Goal: Task Accomplishment & Management: Use online tool/utility

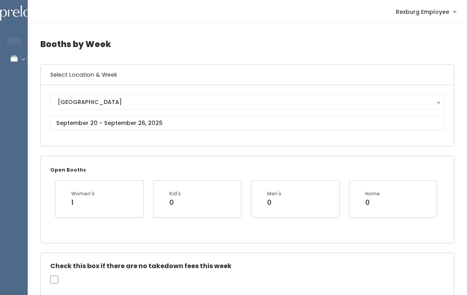
click at [24, 67] on link "Manage Bookings" at bounding box center [51, 59] width 103 height 18
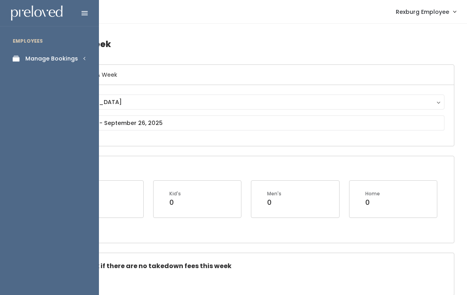
click at [44, 55] on div "Manage Bookings" at bounding box center [51, 59] width 53 height 8
click at [36, 151] on link "Seller Check-in" at bounding box center [49, 153] width 99 height 16
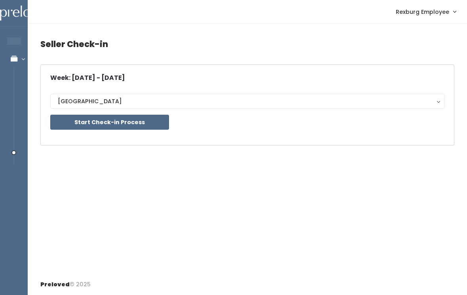
click at [116, 124] on button "Start Check-in Process" at bounding box center [109, 122] width 119 height 15
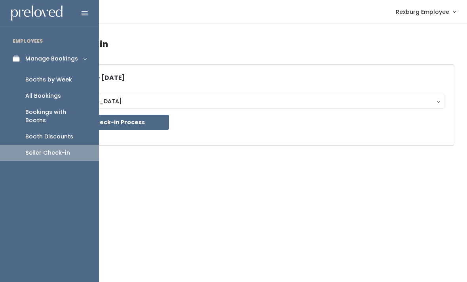
click at [58, 83] on link "Booths by Week" at bounding box center [49, 80] width 99 height 16
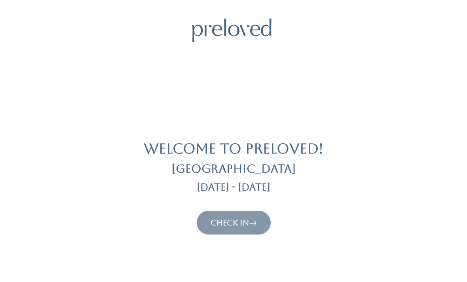
click at [224, 225] on link "Check In" at bounding box center [233, 222] width 46 height 9
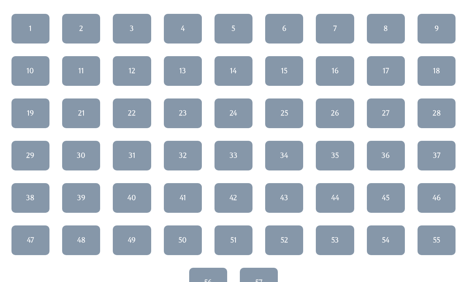
scroll to position [90, 0]
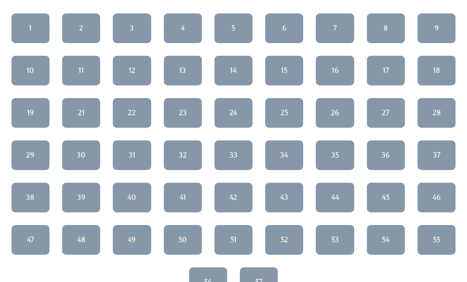
click at [135, 159] on div "31" at bounding box center [132, 155] width 7 height 10
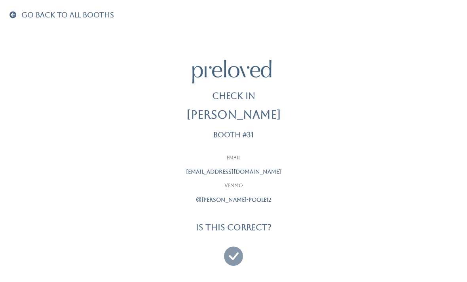
scroll to position [25, 0]
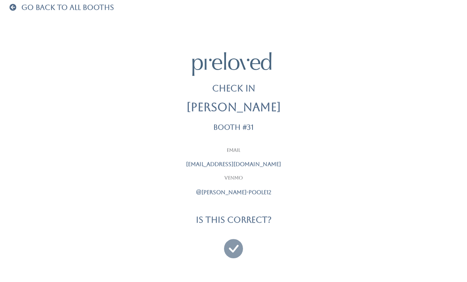
click at [230, 249] on icon at bounding box center [233, 245] width 19 height 27
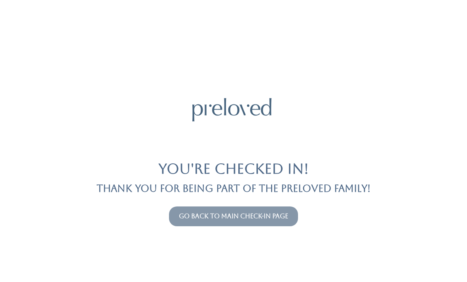
click at [255, 217] on link "Go back to main check-in page" at bounding box center [233, 216] width 109 height 8
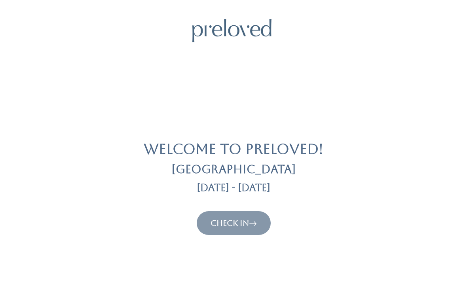
click at [243, 231] on button "Check In" at bounding box center [234, 223] width 74 height 24
click at [253, 226] on icon at bounding box center [253, 222] width 8 height 9
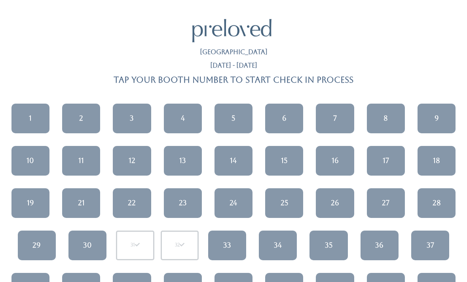
click at [31, 114] on div "1" at bounding box center [30, 118] width 3 height 10
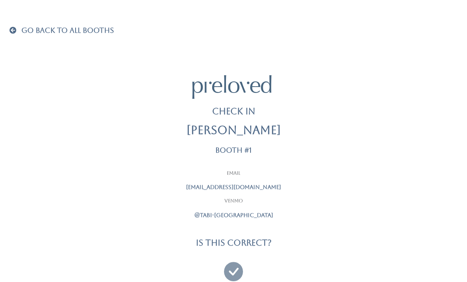
click at [237, 256] on icon at bounding box center [233, 268] width 19 height 27
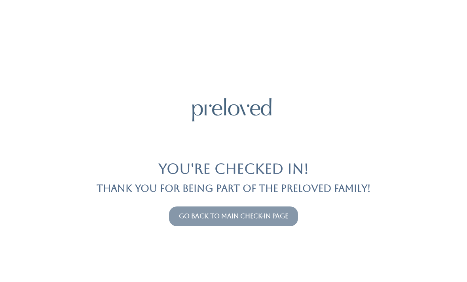
click at [277, 212] on link "Go back to main check-in page" at bounding box center [233, 216] width 109 height 8
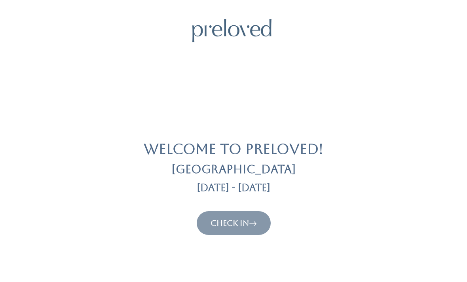
click at [247, 225] on link "Check In" at bounding box center [233, 222] width 46 height 9
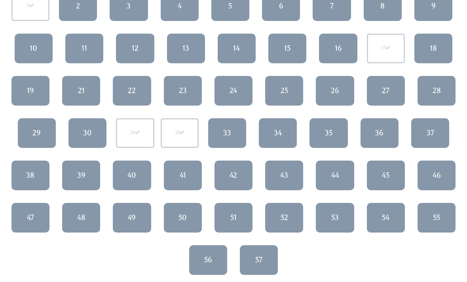
scroll to position [112, 0]
click at [439, 214] on div "55" at bounding box center [436, 217] width 7 height 10
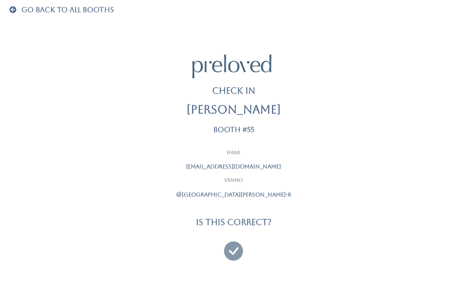
scroll to position [21, 0]
click at [232, 247] on icon at bounding box center [233, 247] width 19 height 27
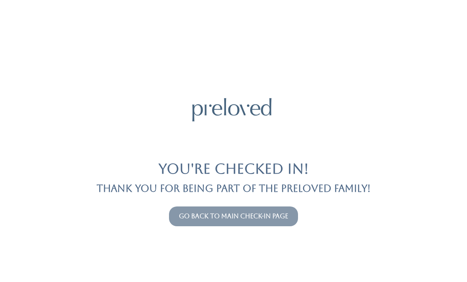
click at [277, 218] on link "Go back to main check-in page" at bounding box center [233, 216] width 109 height 8
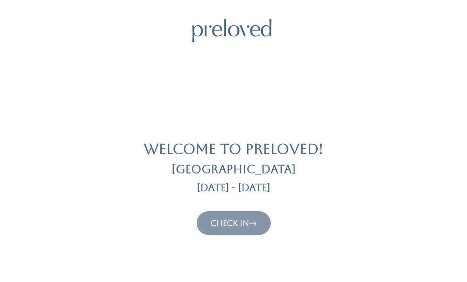
click at [254, 225] on icon at bounding box center [253, 222] width 8 height 9
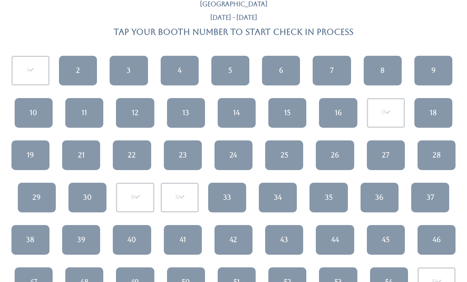
scroll to position [50, 0]
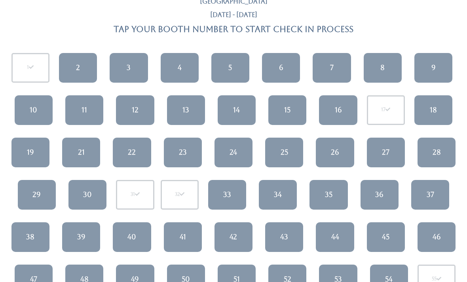
click at [278, 194] on div "34" at bounding box center [278, 195] width 8 height 10
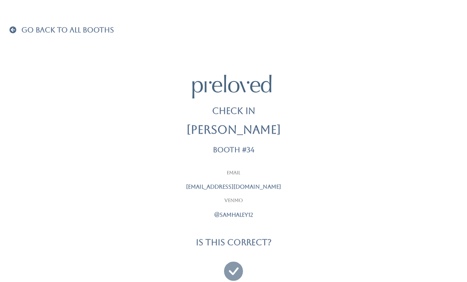
click at [16, 27] on span at bounding box center [14, 30] width 10 height 7
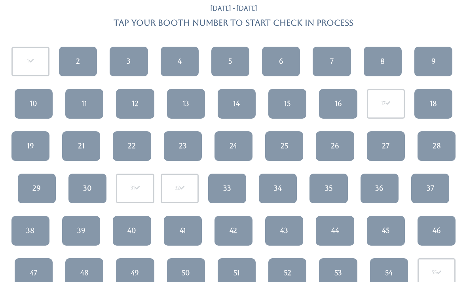
scroll to position [61, 0]
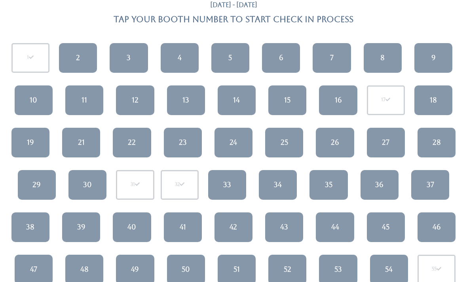
click at [288, 225] on div "43" at bounding box center [284, 227] width 8 height 10
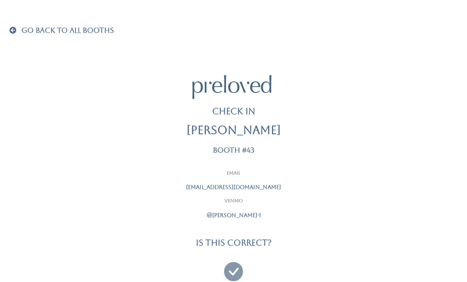
click at [236, 263] on icon at bounding box center [233, 268] width 19 height 27
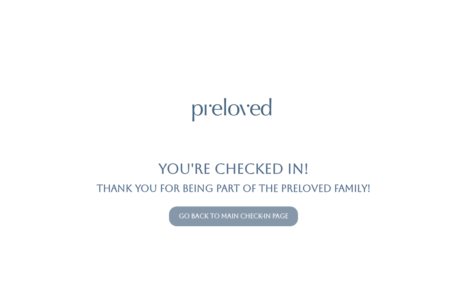
click at [280, 208] on button "Go back to main check-in page" at bounding box center [233, 217] width 129 height 20
click at [274, 216] on link "Go back to main check-in page" at bounding box center [233, 216] width 109 height 8
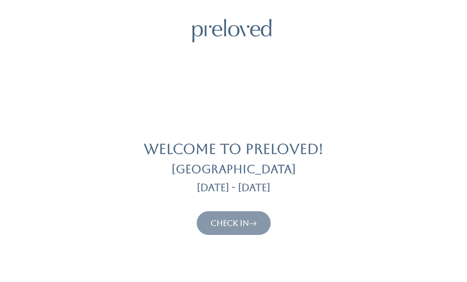
click at [246, 219] on link "Check In" at bounding box center [233, 222] width 46 height 9
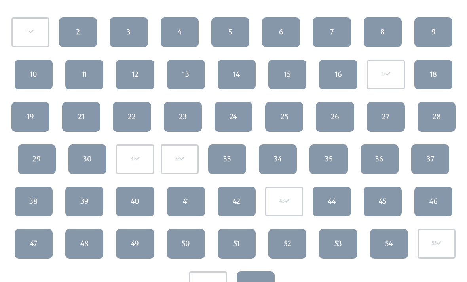
scroll to position [86, 0]
click at [37, 117] on link "19" at bounding box center [30, 117] width 38 height 30
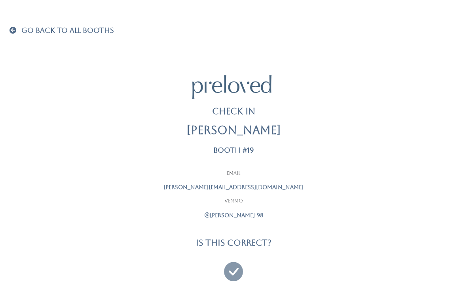
click at [232, 258] on icon at bounding box center [233, 268] width 19 height 27
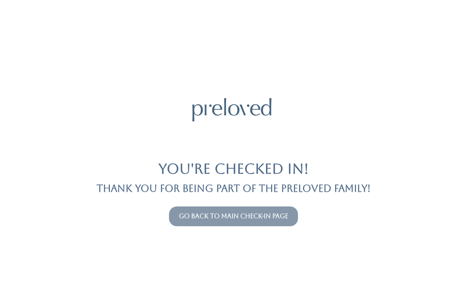
click at [287, 216] on link "Go back to main check-in page" at bounding box center [233, 216] width 109 height 8
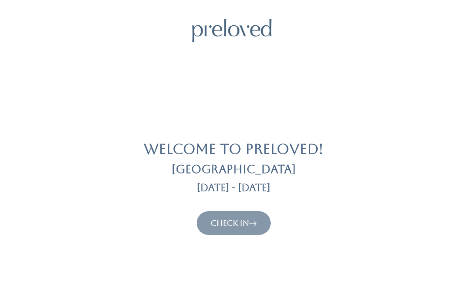
click at [246, 221] on link "Check In" at bounding box center [233, 222] width 46 height 9
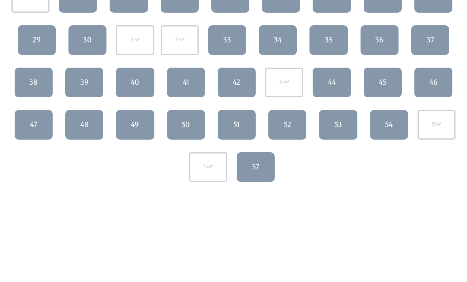
scroll to position [205, 0]
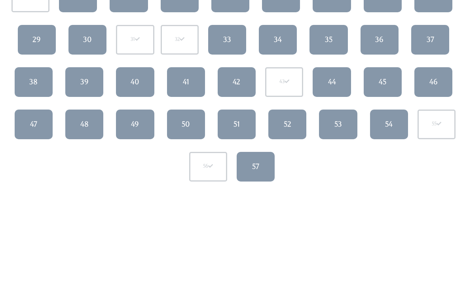
click at [83, 121] on div "48" at bounding box center [84, 124] width 8 height 10
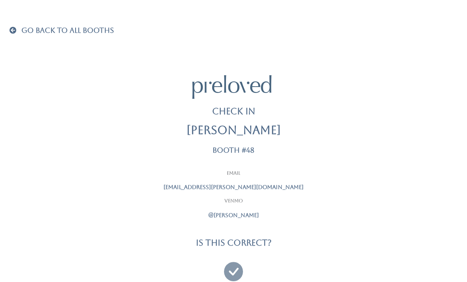
click at [234, 260] on icon at bounding box center [233, 268] width 19 height 27
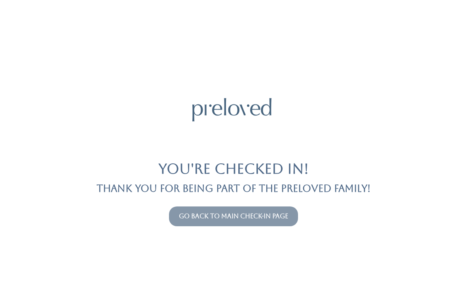
click at [276, 214] on link "Go back to main check-in page" at bounding box center [233, 216] width 109 height 8
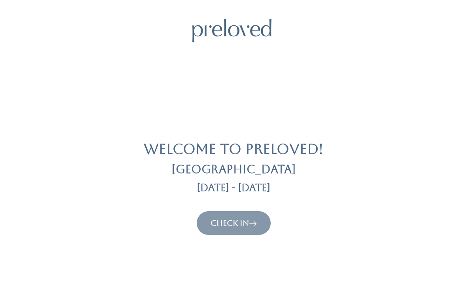
click at [240, 218] on link "Check In" at bounding box center [233, 222] width 46 height 9
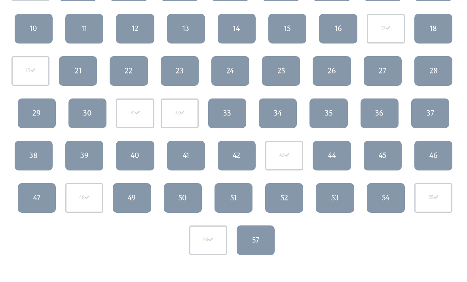
scroll to position [141, 0]
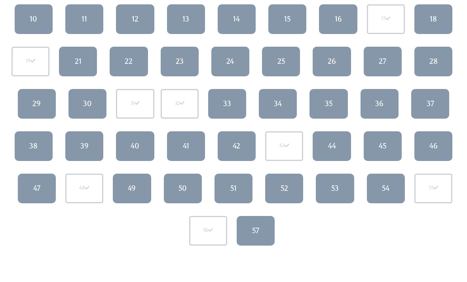
click at [379, 188] on link "54" at bounding box center [386, 189] width 38 height 30
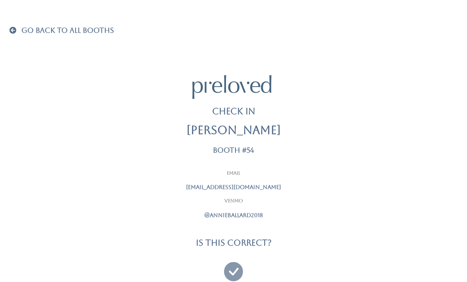
click at [239, 260] on icon at bounding box center [233, 268] width 19 height 27
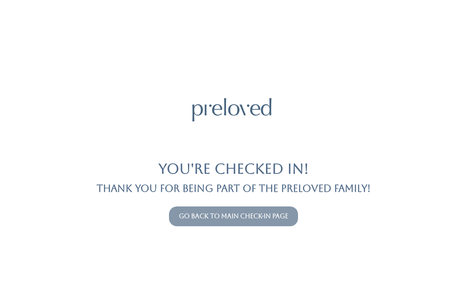
click at [284, 212] on link "Go back to main check-in page" at bounding box center [233, 216] width 109 height 8
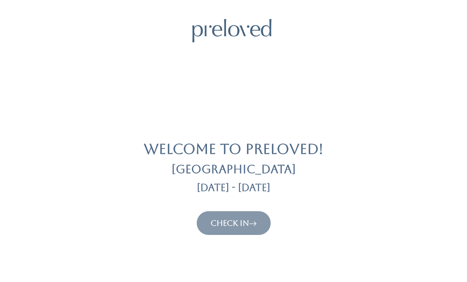
click at [245, 222] on link "Check In" at bounding box center [233, 222] width 46 height 9
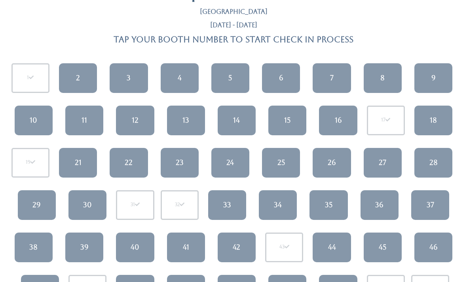
scroll to position [41, 0]
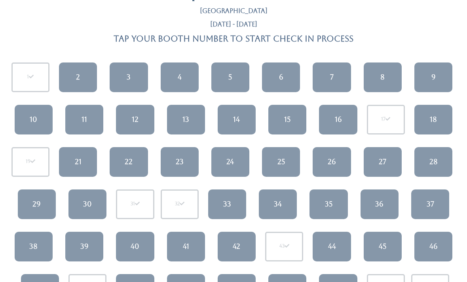
click at [285, 159] on link "25" at bounding box center [281, 162] width 38 height 30
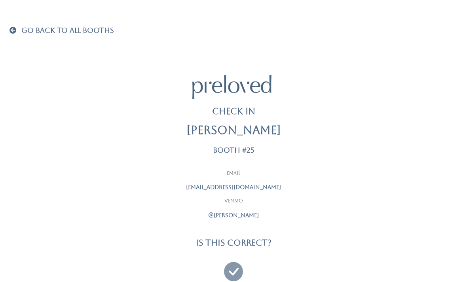
click at [233, 258] on icon at bounding box center [233, 268] width 19 height 27
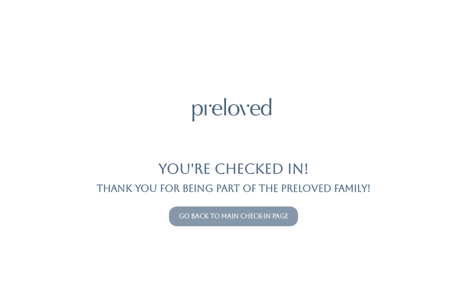
scroll to position [25, 0]
click at [271, 212] on link "Go back to main check-in page" at bounding box center [233, 216] width 109 height 8
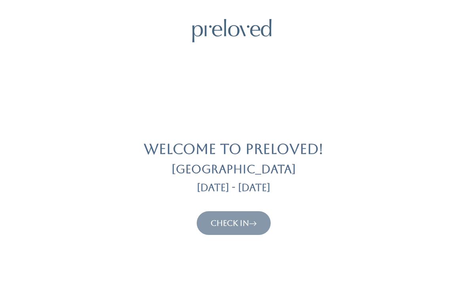
click at [255, 221] on icon at bounding box center [253, 222] width 8 height 9
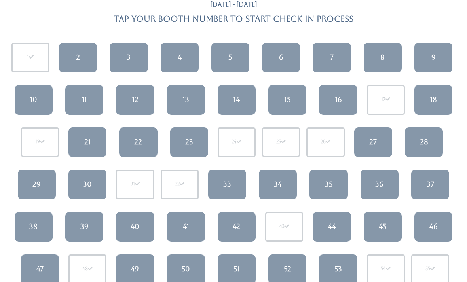
scroll to position [63, 0]
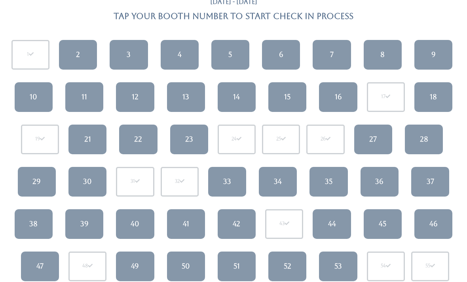
click at [131, 51] on link "3" at bounding box center [129, 55] width 38 height 30
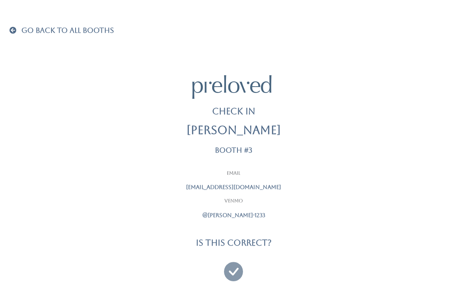
click at [5, 30] on div "Go Back To All Booths" at bounding box center [233, 30] width 457 height 10
click at [12, 32] on span at bounding box center [14, 30] width 10 height 7
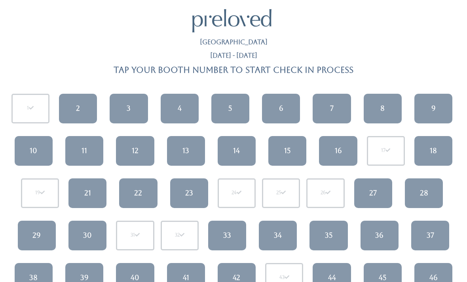
scroll to position [11, 0]
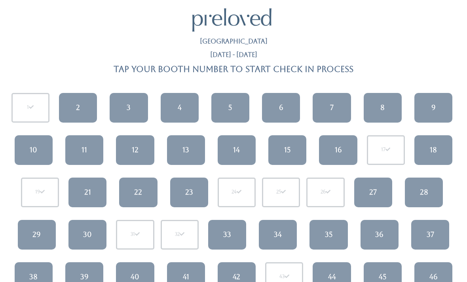
click at [88, 190] on div "21" at bounding box center [87, 192] width 7 height 10
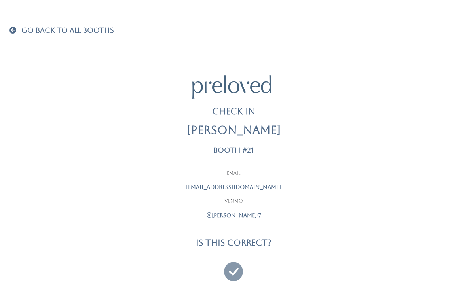
scroll to position [25, 0]
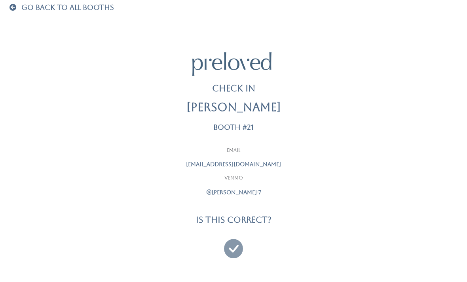
click at [10, 5] on span at bounding box center [14, 7] width 10 height 7
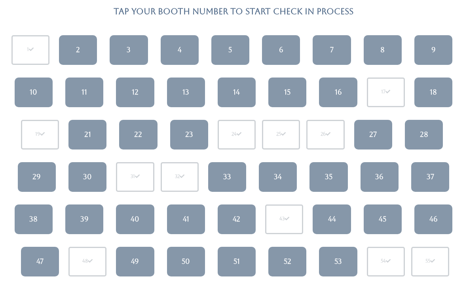
scroll to position [68, 0]
click at [193, 211] on link "41" at bounding box center [186, 220] width 38 height 30
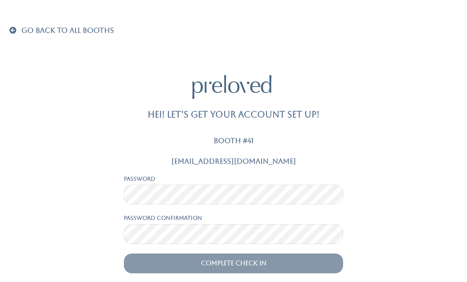
click at [11, 30] on span at bounding box center [14, 30] width 10 height 7
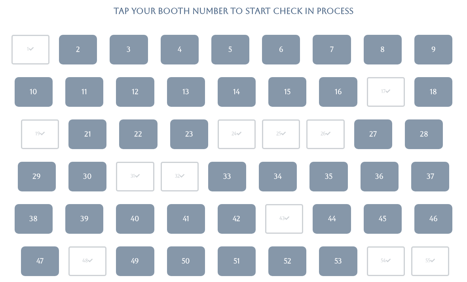
scroll to position [71, 0]
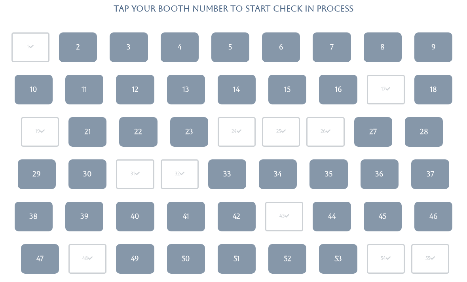
click at [140, 254] on link "49" at bounding box center [135, 259] width 38 height 30
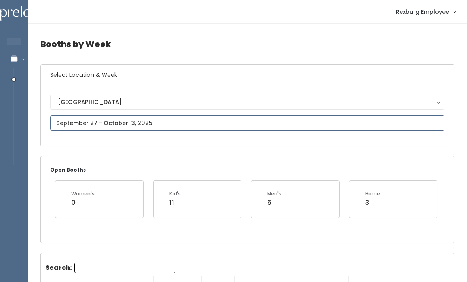
click at [196, 125] on input "text" at bounding box center [247, 123] width 394 height 15
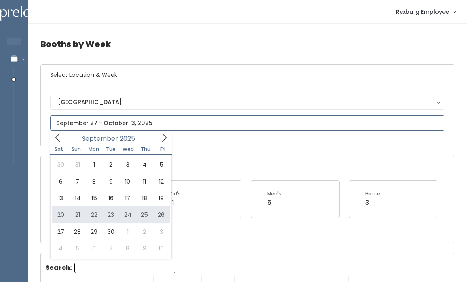
type input "[DATE] to [DATE]"
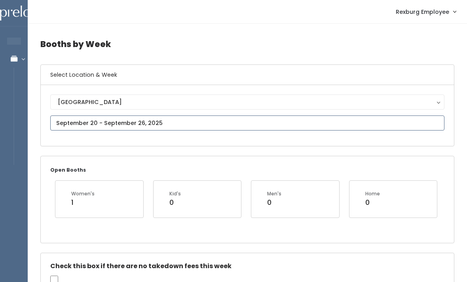
click at [146, 120] on input "text" at bounding box center [247, 123] width 394 height 15
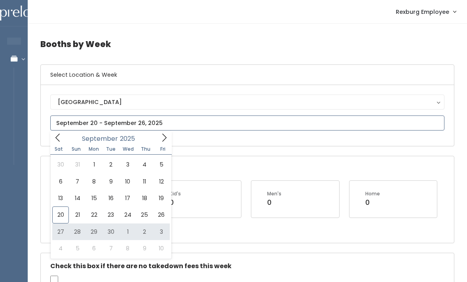
type input "September 27 to October 3"
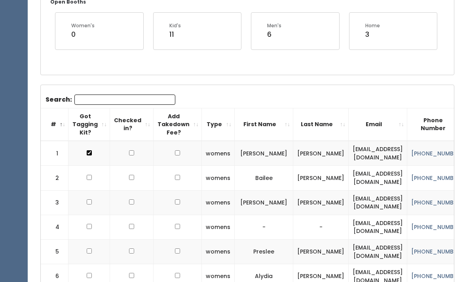
click at [92, 98] on input "Search:" at bounding box center [124, 100] width 101 height 10
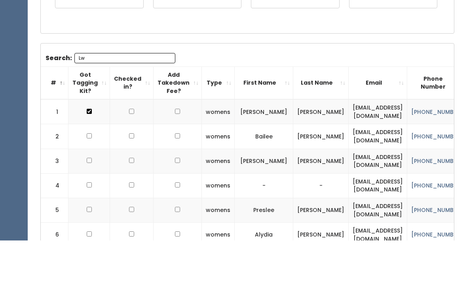
scroll to position [102, 0]
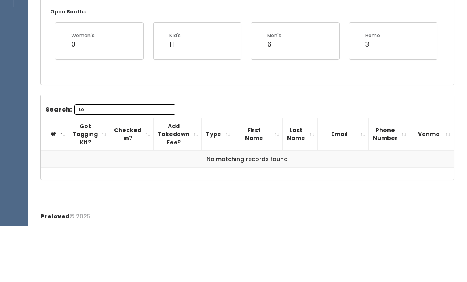
type input "L"
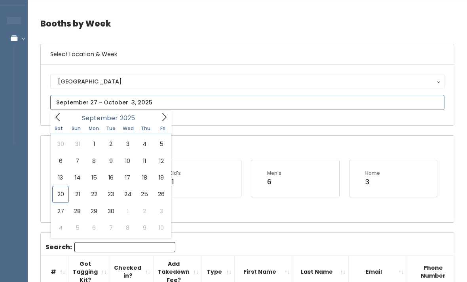
type input "September 20 to September 26"
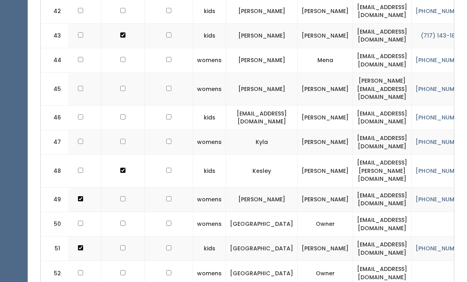
scroll to position [1464, 0]
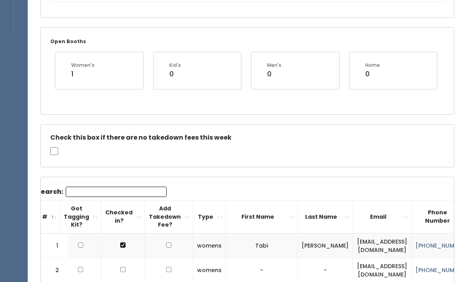
click at [91, 192] on input "Search:" at bounding box center [116, 192] width 101 height 10
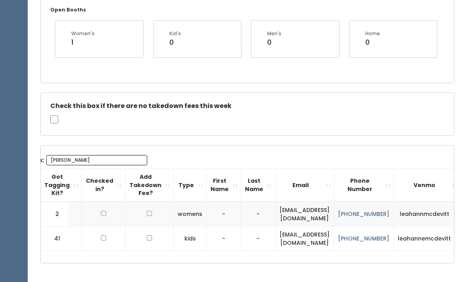
scroll to position [0, 27]
click at [182, 276] on div "Booths by Week Select Location & Week Rexburg Rexburg Open Booths Women's 1 Kid…" at bounding box center [247, 77] width 439 height 426
click at [86, 163] on input "[PERSON_NAME]" at bounding box center [97, 160] width 101 height 10
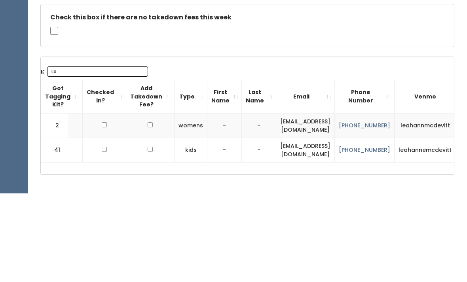
type input "L"
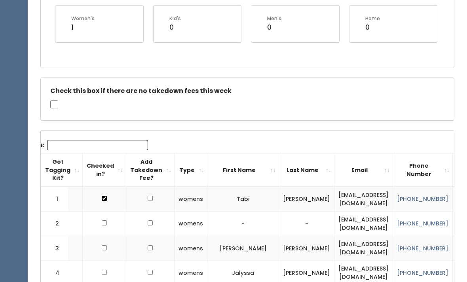
scroll to position [0, 0]
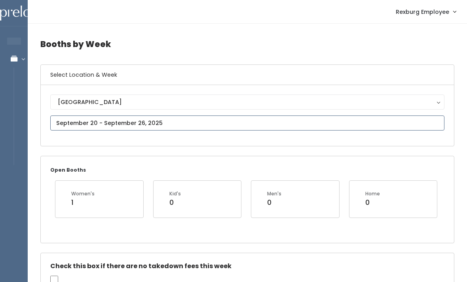
click at [183, 125] on input "text" at bounding box center [247, 123] width 394 height 15
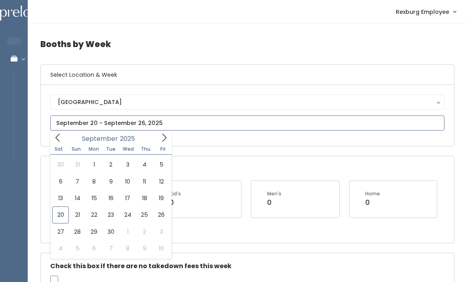
type input "September 27 to October 3"
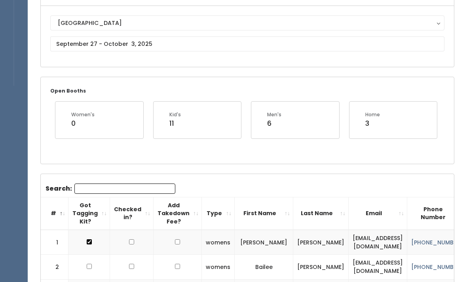
scroll to position [85, 0]
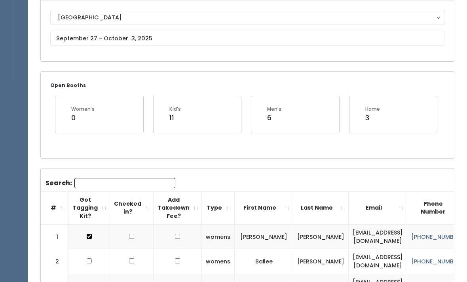
click at [135, 187] on input "Search:" at bounding box center [124, 183] width 101 height 10
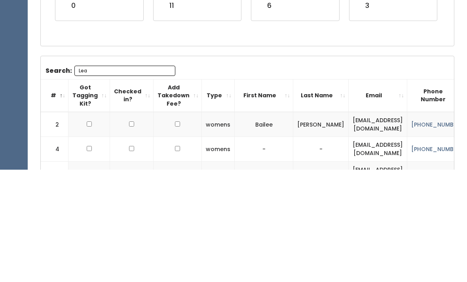
scroll to position [77, 0]
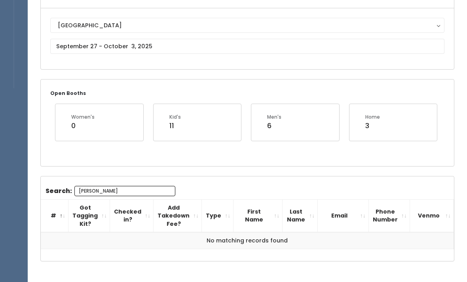
click at [133, 193] on input "[PERSON_NAME]" at bounding box center [124, 191] width 101 height 10
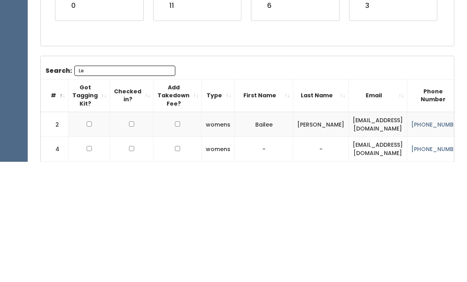
type input "L"
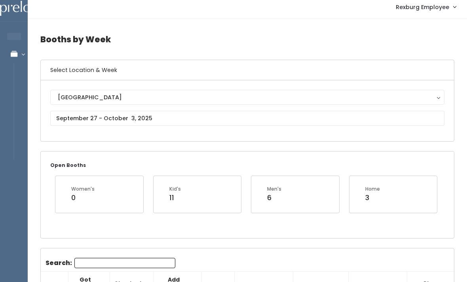
scroll to position [0, 0]
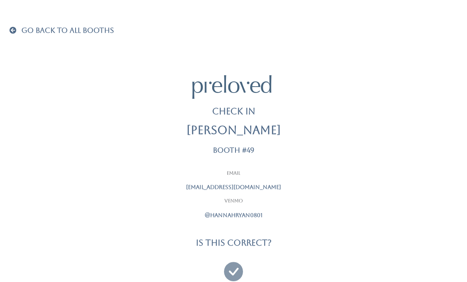
scroll to position [25, 0]
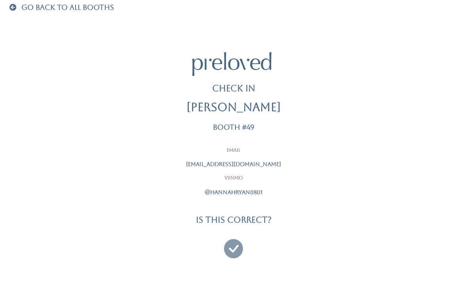
click at [242, 253] on icon at bounding box center [233, 245] width 19 height 27
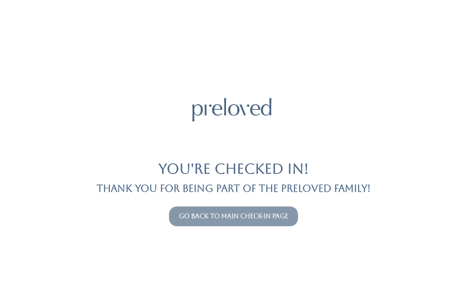
click at [270, 219] on link "Go back to main check-in page" at bounding box center [233, 216] width 109 height 8
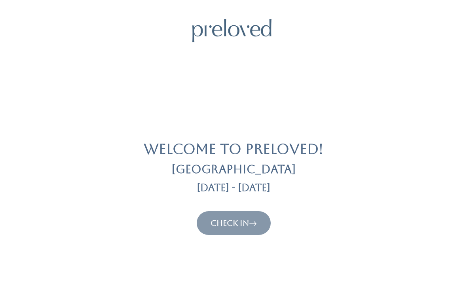
click at [237, 222] on link "Check In" at bounding box center [233, 222] width 46 height 9
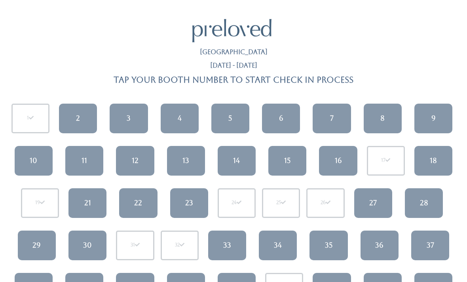
click at [82, 163] on div "11" at bounding box center [84, 160] width 6 height 10
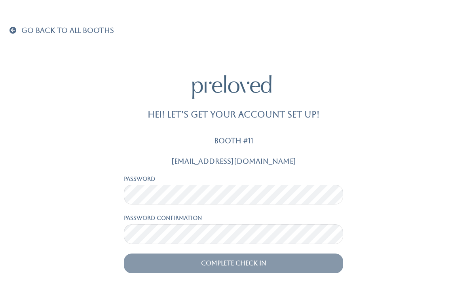
click at [53, 30] on span "Go Back To All Booths" at bounding box center [67, 30] width 93 height 8
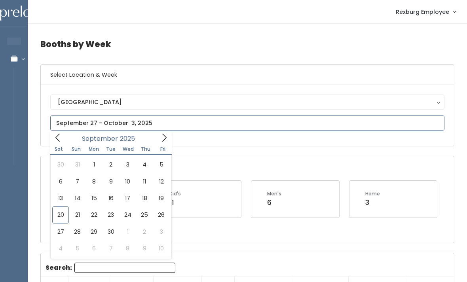
type input "[DATE] to [DATE]"
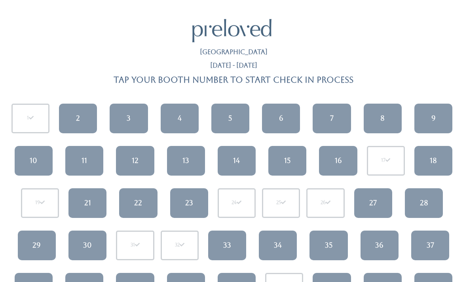
click at [86, 170] on link "11" at bounding box center [84, 161] width 38 height 30
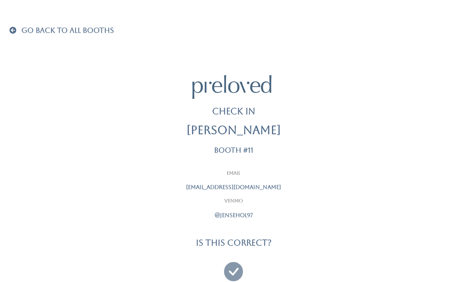
scroll to position [25, 0]
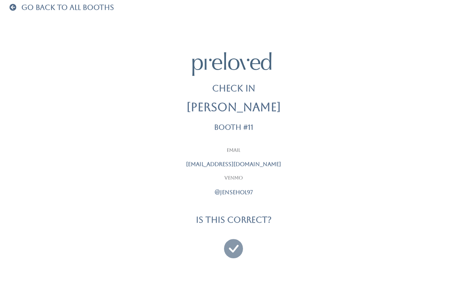
click at [232, 241] on icon at bounding box center [233, 245] width 19 height 27
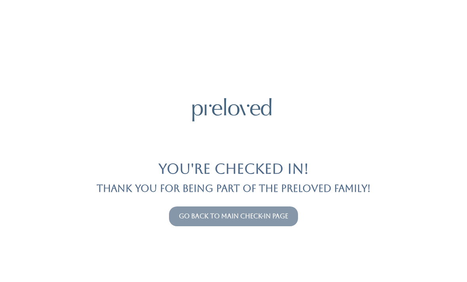
click at [257, 207] on button "Go back to main check-in page" at bounding box center [233, 217] width 129 height 20
click at [186, 218] on link "Go back to main check-in page" at bounding box center [233, 216] width 109 height 8
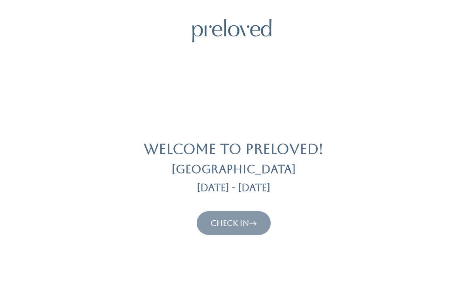
click at [215, 226] on link "Check In" at bounding box center [233, 222] width 46 height 9
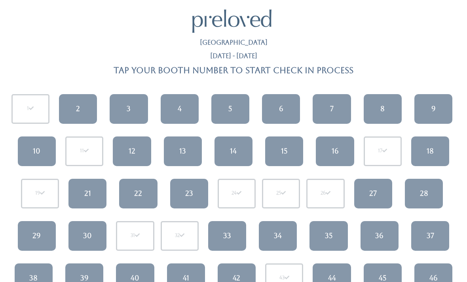
scroll to position [10, 0]
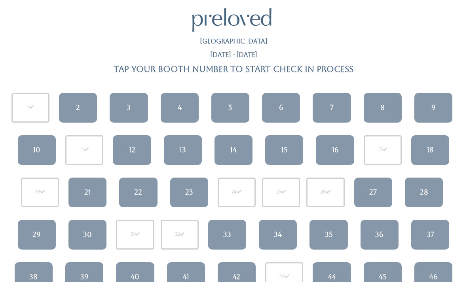
click at [383, 197] on link "27" at bounding box center [373, 193] width 38 height 30
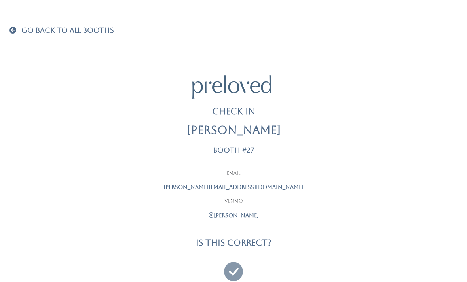
click at [233, 264] on icon at bounding box center [233, 268] width 19 height 27
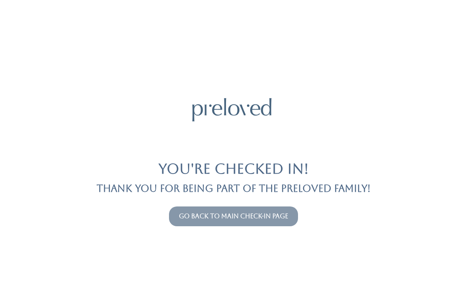
click at [199, 213] on link "Go back to main check-in page" at bounding box center [233, 216] width 109 height 8
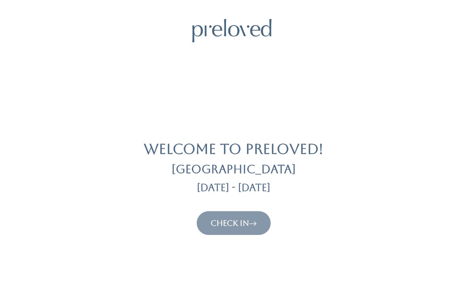
click at [215, 226] on link "Check In" at bounding box center [233, 222] width 46 height 9
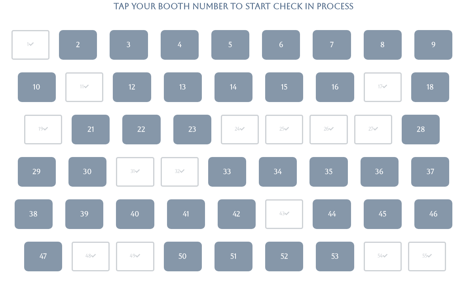
scroll to position [74, 0]
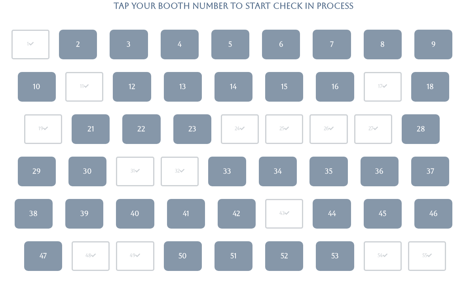
click at [177, 48] on link "4" at bounding box center [180, 45] width 38 height 30
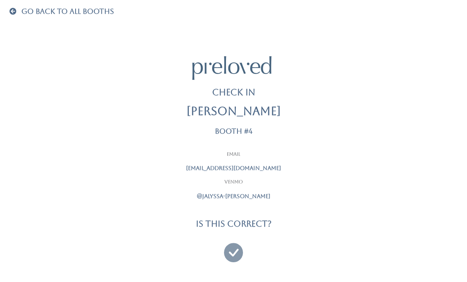
scroll to position [25, 0]
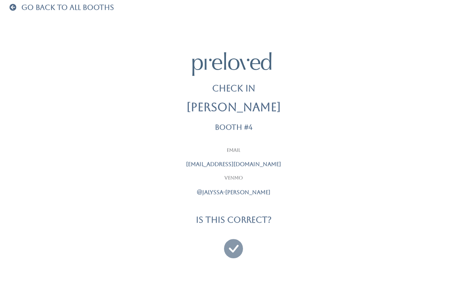
click at [222, 241] on div at bounding box center [234, 245] width 198 height 29
click at [242, 244] on icon at bounding box center [233, 245] width 19 height 27
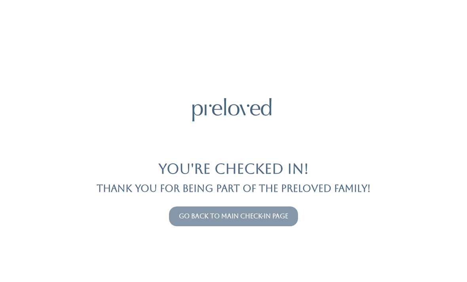
click at [199, 212] on link "Go back to main check-in page" at bounding box center [233, 216] width 109 height 8
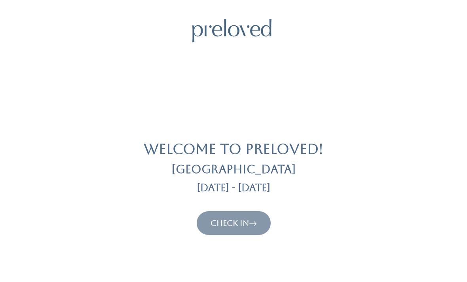
click at [226, 219] on link "Check In" at bounding box center [233, 222] width 46 height 9
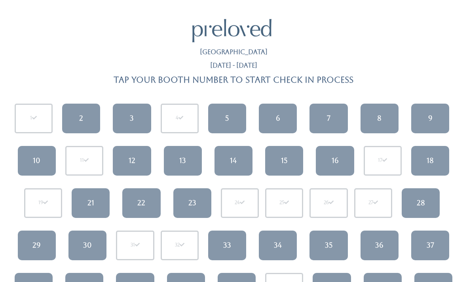
click at [340, 157] on link "16" at bounding box center [335, 161] width 38 height 30
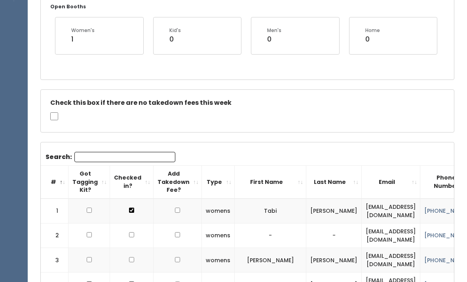
click at [88, 152] on input "Search:" at bounding box center [124, 157] width 101 height 10
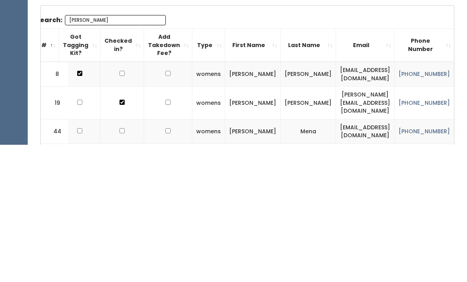
scroll to position [0, 14]
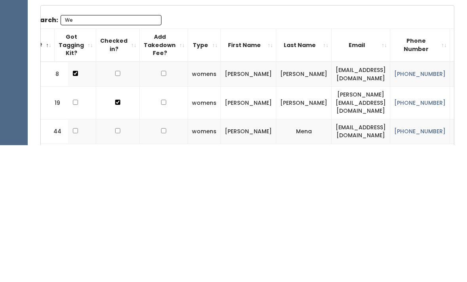
type input "W"
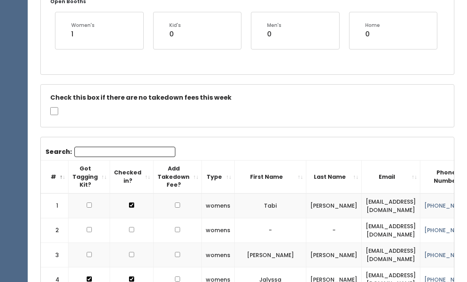
scroll to position [168, 0]
click at [84, 156] on input "Search:" at bounding box center [124, 153] width 101 height 10
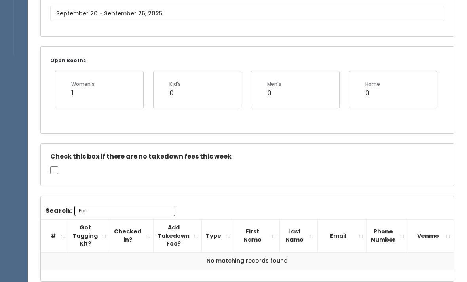
scroll to position [129, 0]
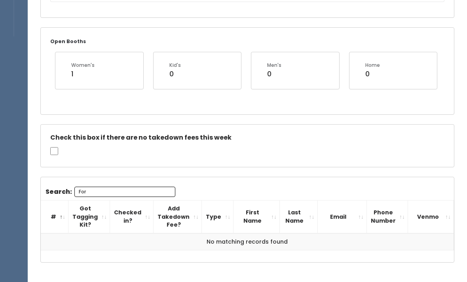
click at [113, 194] on input "For" at bounding box center [124, 192] width 101 height 10
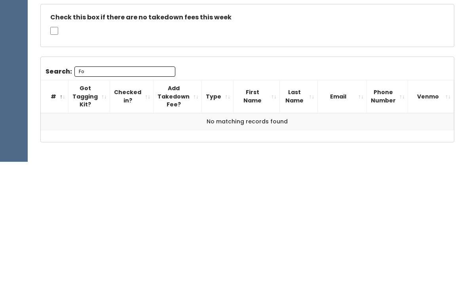
type input "F"
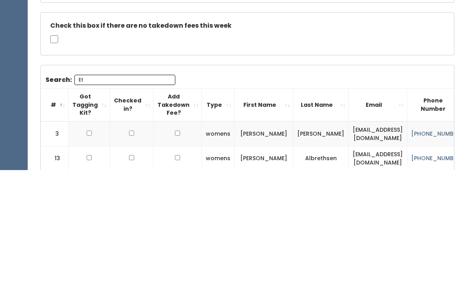
type input "Eth"
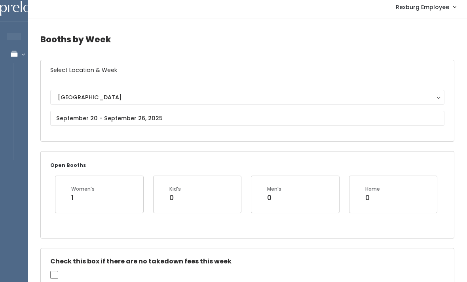
scroll to position [0, 0]
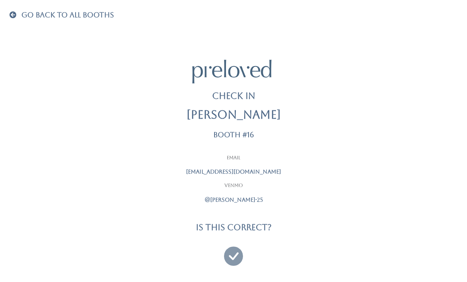
scroll to position [25, 0]
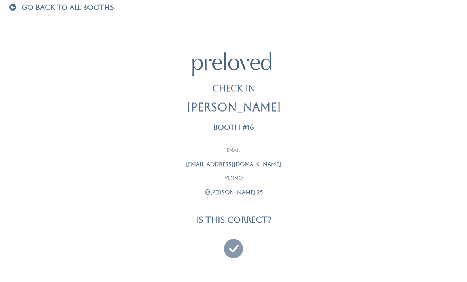
click at [241, 236] on icon at bounding box center [233, 245] width 19 height 27
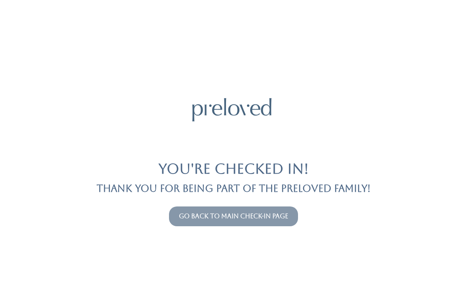
click at [273, 216] on link "Go back to main check-in page" at bounding box center [233, 216] width 109 height 8
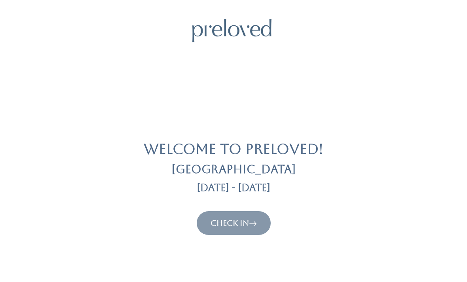
click at [250, 219] on link "Check In" at bounding box center [233, 222] width 46 height 9
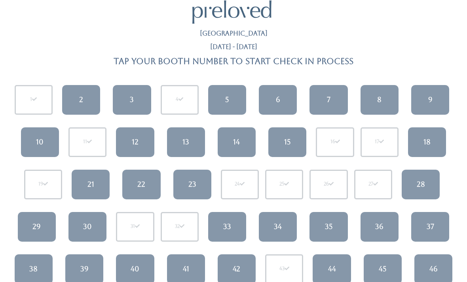
scroll to position [84, 0]
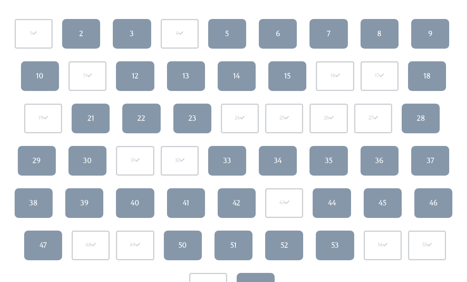
click at [85, 206] on div "39" at bounding box center [84, 203] width 8 height 10
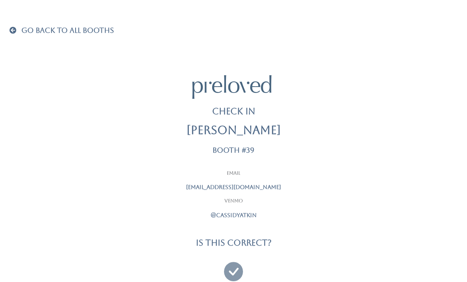
click at [243, 262] on icon at bounding box center [233, 268] width 19 height 27
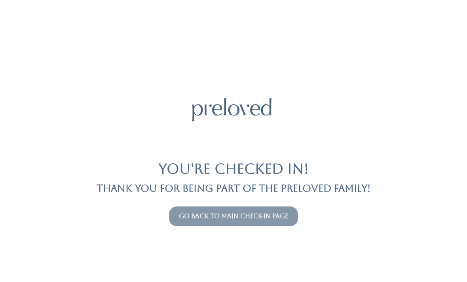
click at [281, 219] on link "Go back to main check-in page" at bounding box center [233, 216] width 109 height 8
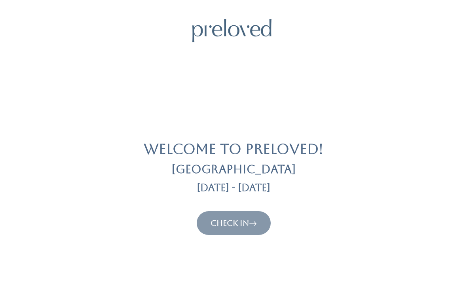
click at [244, 222] on link "Check In" at bounding box center [233, 222] width 46 height 9
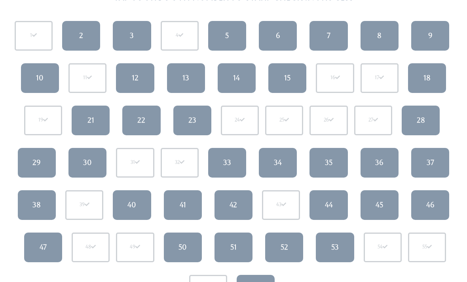
scroll to position [83, 0]
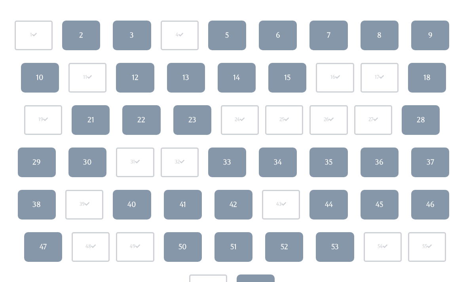
click at [85, 44] on link "2" at bounding box center [81, 36] width 38 height 30
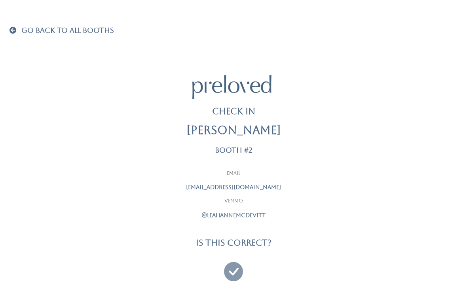
scroll to position [25, 0]
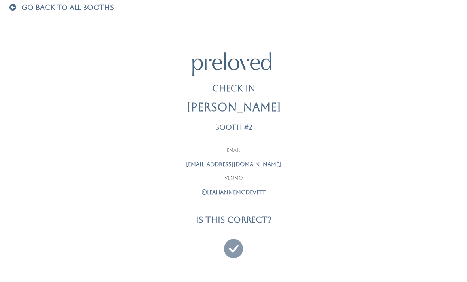
click at [225, 246] on icon at bounding box center [233, 245] width 19 height 27
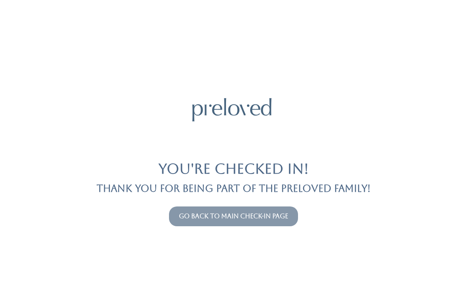
click at [268, 217] on link "Go back to main check-in page" at bounding box center [233, 216] width 109 height 8
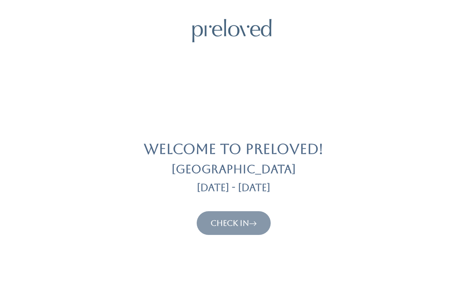
click at [240, 220] on link "Check In" at bounding box center [233, 222] width 46 height 9
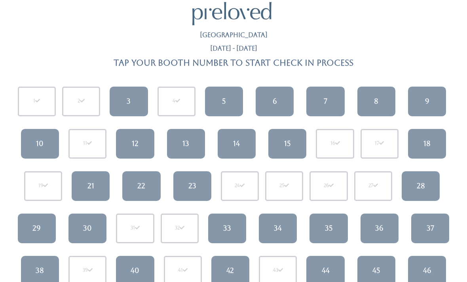
scroll to position [18, 0]
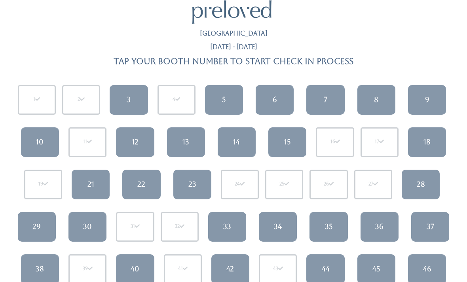
click at [434, 222] on div "37" at bounding box center [430, 227] width 8 height 10
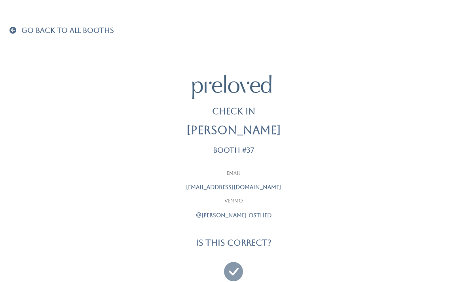
scroll to position [25, 0]
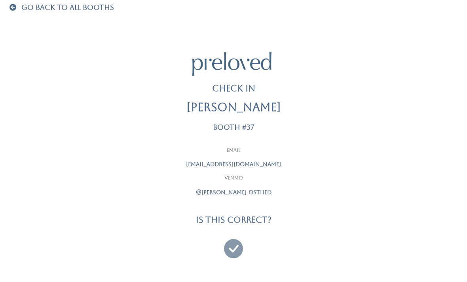
click at [229, 238] on icon at bounding box center [233, 245] width 19 height 27
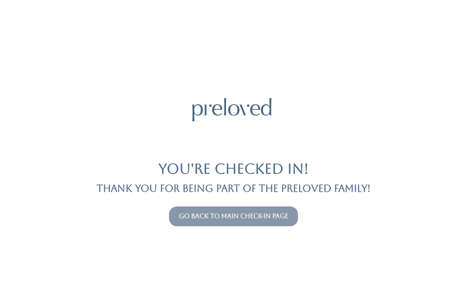
click at [207, 217] on link "Go back to main check-in page" at bounding box center [233, 216] width 109 height 8
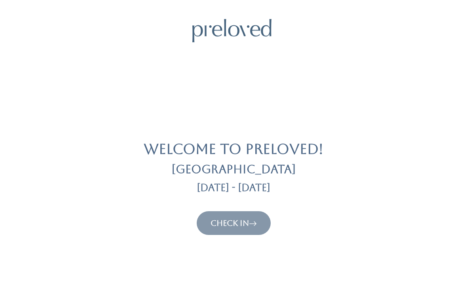
click at [234, 219] on link "Check In" at bounding box center [233, 222] width 46 height 9
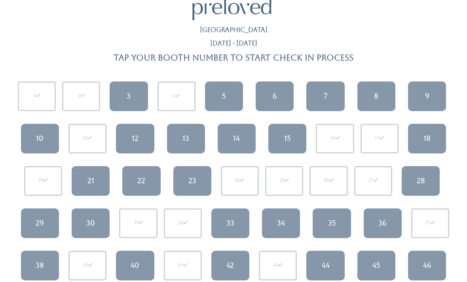
scroll to position [95, 0]
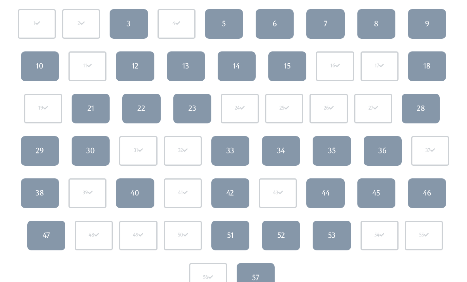
click at [49, 242] on link "47" at bounding box center [46, 236] width 38 height 30
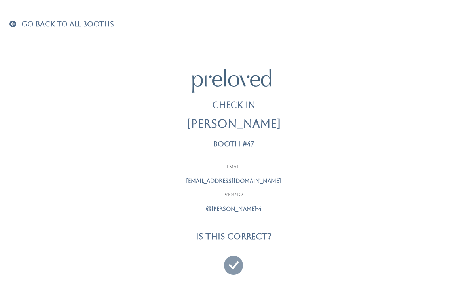
scroll to position [25, 0]
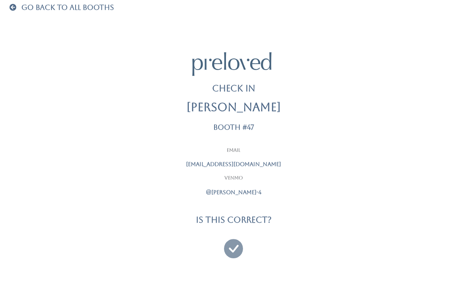
click at [349, 250] on div "Email [EMAIL_ADDRESS][DOMAIN_NAME] [GEOGRAPHIC_DATA] @[PERSON_NAME]-4 Is this c…" at bounding box center [233, 203] width 451 height 113
click at [233, 235] on icon at bounding box center [233, 245] width 19 height 27
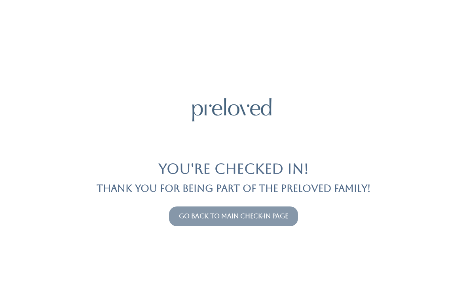
click at [264, 213] on link "Go back to main check-in page" at bounding box center [233, 216] width 109 height 8
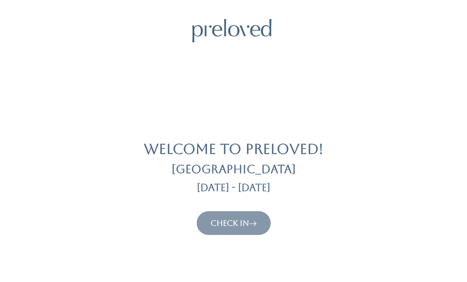
click at [226, 222] on link "Check In" at bounding box center [233, 222] width 46 height 9
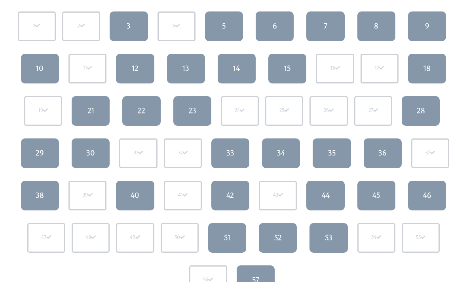
scroll to position [93, 0]
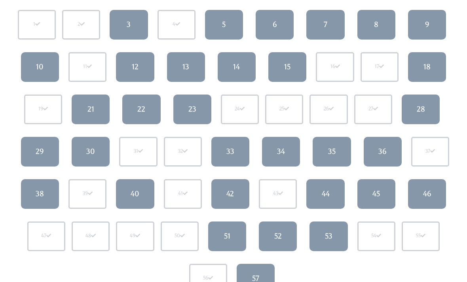
click at [136, 63] on div "12" at bounding box center [135, 67] width 7 height 10
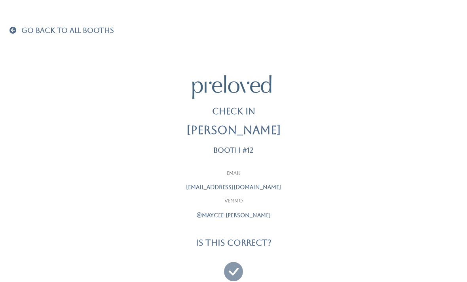
click at [231, 258] on icon at bounding box center [233, 268] width 19 height 27
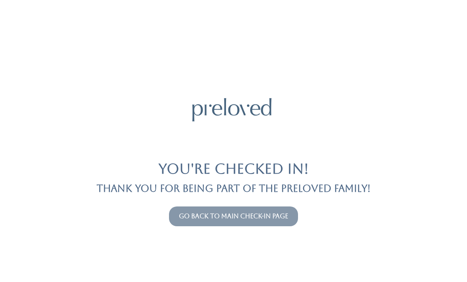
click at [275, 212] on link "Go back to main check-in page" at bounding box center [233, 216] width 109 height 8
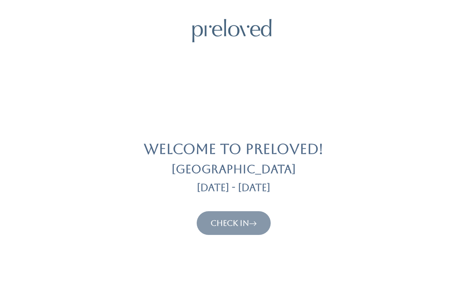
click at [250, 220] on link "Check In" at bounding box center [233, 222] width 46 height 9
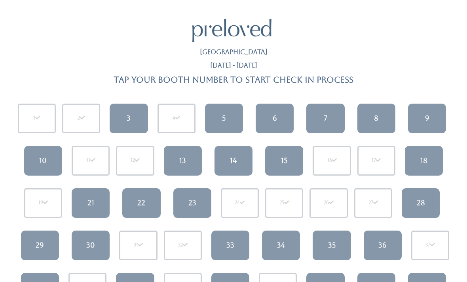
scroll to position [1, 0]
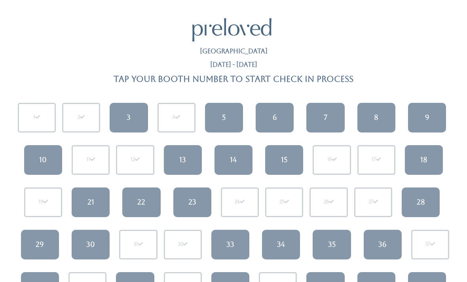
click at [184, 161] on div "13" at bounding box center [182, 160] width 7 height 10
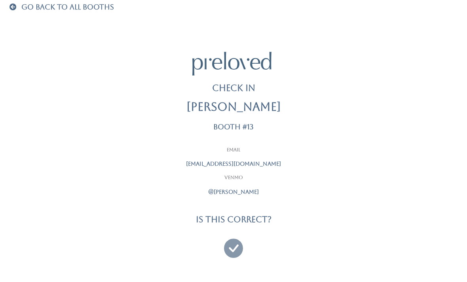
scroll to position [25, 0]
click at [237, 235] on icon at bounding box center [233, 245] width 19 height 27
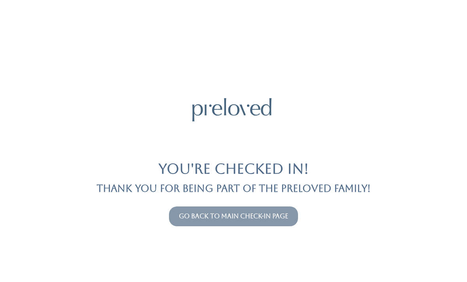
click at [277, 217] on link "Go back to main check-in page" at bounding box center [233, 216] width 109 height 8
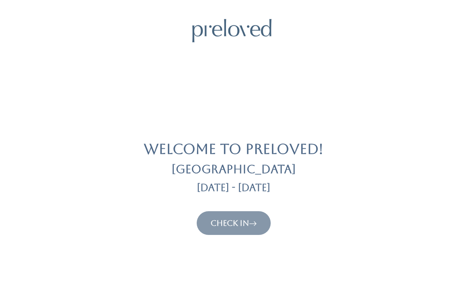
click at [250, 219] on link "Check In" at bounding box center [233, 222] width 46 height 9
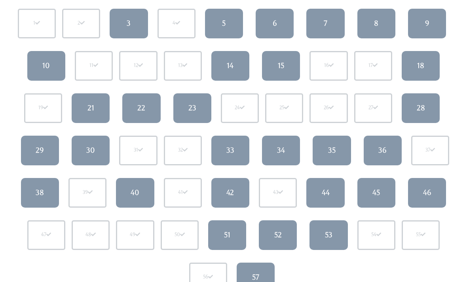
scroll to position [95, 0]
click at [290, 62] on link "15" at bounding box center [281, 66] width 38 height 30
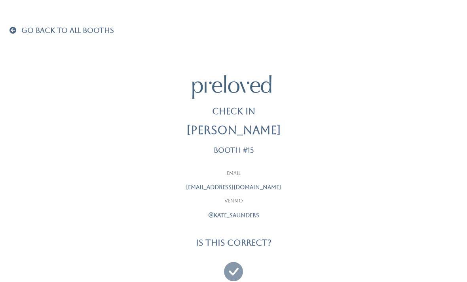
click at [235, 255] on icon at bounding box center [233, 268] width 19 height 27
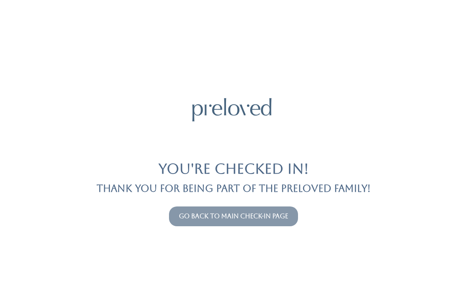
click at [256, 216] on link "Go back to main check-in page" at bounding box center [233, 216] width 109 height 8
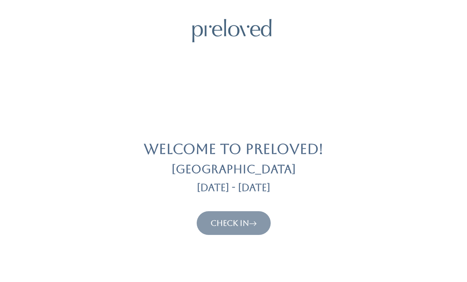
click at [248, 227] on link "Check In" at bounding box center [233, 222] width 46 height 9
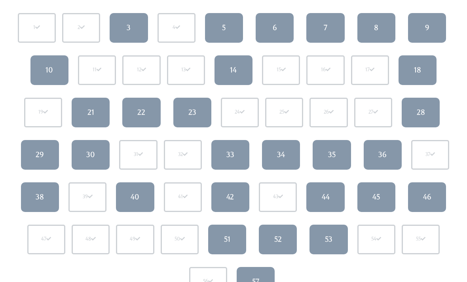
scroll to position [92, 0]
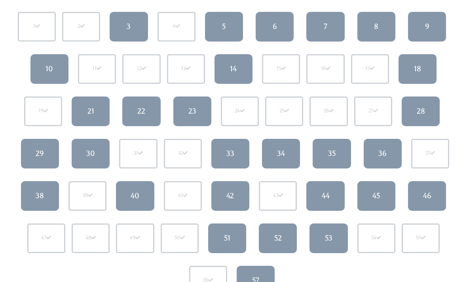
click at [324, 27] on div "7" at bounding box center [326, 26] width 4 height 10
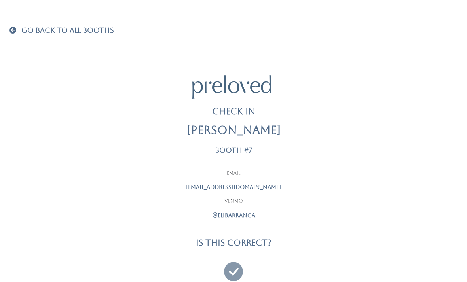
click at [237, 244] on h4 "Is this correct?" at bounding box center [234, 242] width 76 height 9
click at [234, 264] on icon at bounding box center [233, 268] width 19 height 27
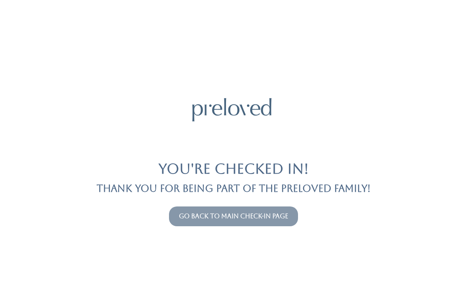
click at [240, 214] on link "Go back to main check-in page" at bounding box center [233, 216] width 109 height 8
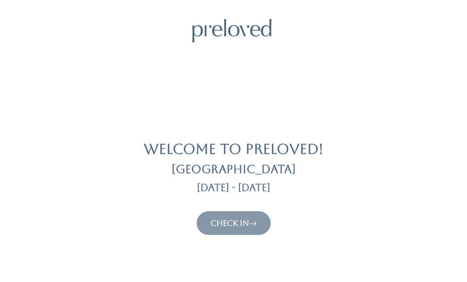
click at [239, 222] on link "Check In" at bounding box center [233, 222] width 46 height 9
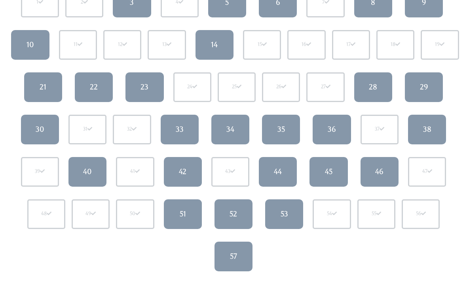
scroll to position [116, 0]
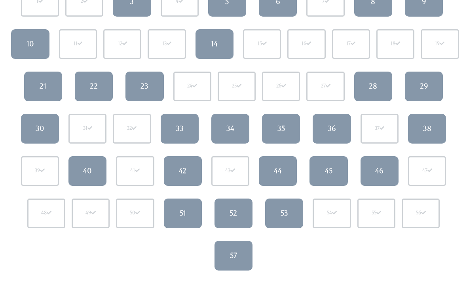
click at [187, 206] on link "51" at bounding box center [183, 214] width 38 height 30
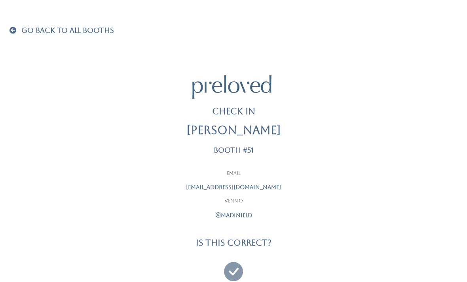
click at [237, 255] on icon at bounding box center [233, 268] width 19 height 27
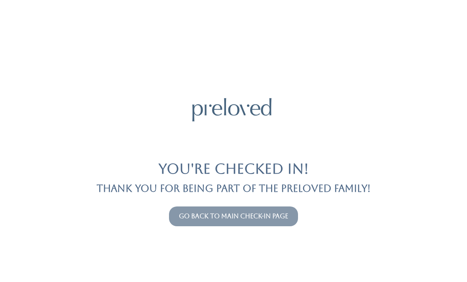
click at [252, 213] on link "Go back to main check-in page" at bounding box center [233, 216] width 109 height 8
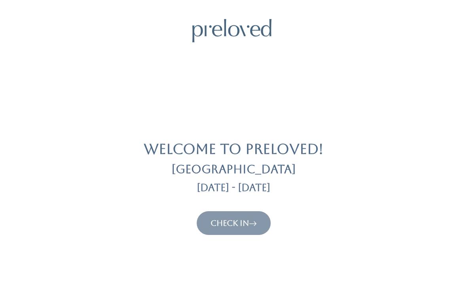
click at [252, 219] on icon at bounding box center [253, 222] width 8 height 9
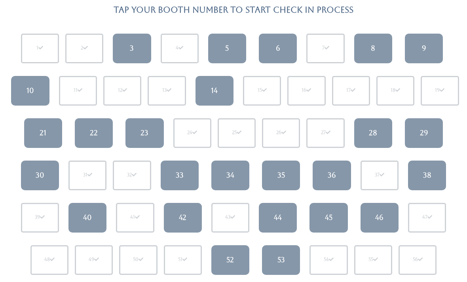
scroll to position [66, 0]
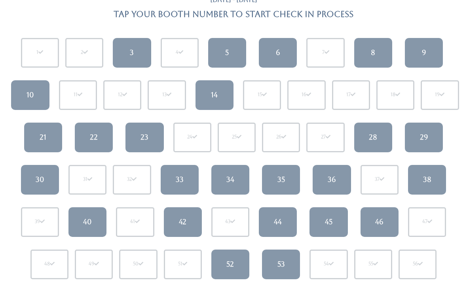
click at [423, 140] on div "29" at bounding box center [424, 137] width 8 height 10
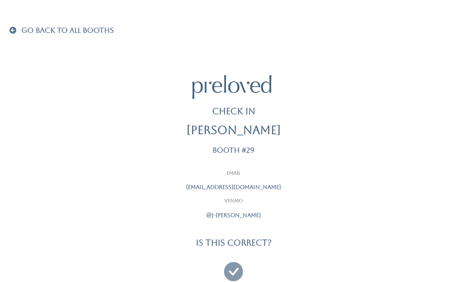
click at [236, 257] on icon at bounding box center [233, 268] width 19 height 27
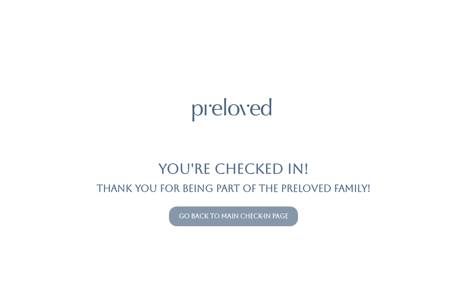
click at [265, 212] on link "Go back to main check-in page" at bounding box center [233, 216] width 109 height 8
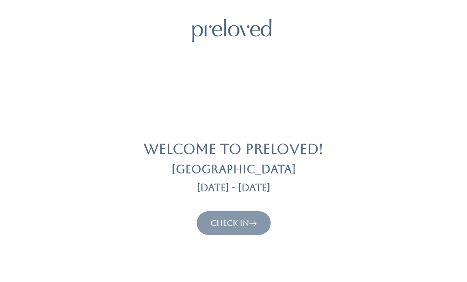
click at [257, 222] on icon at bounding box center [253, 222] width 8 height 9
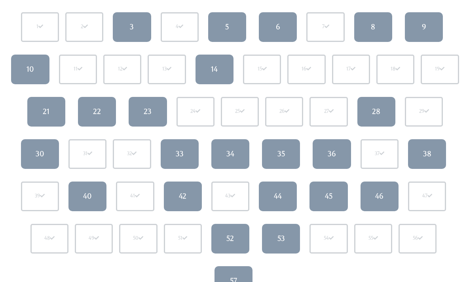
scroll to position [91, 0]
click at [232, 249] on link "52" at bounding box center [230, 239] width 38 height 30
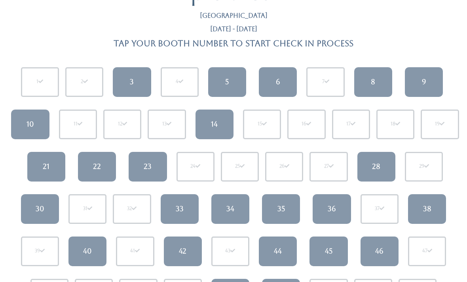
scroll to position [35, 0]
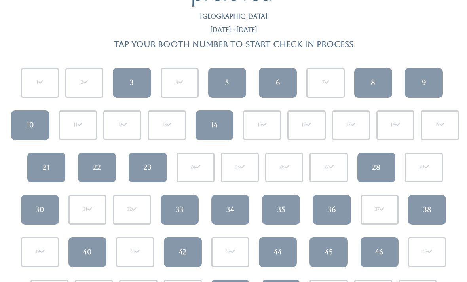
click at [425, 79] on div "9" at bounding box center [424, 83] width 4 height 10
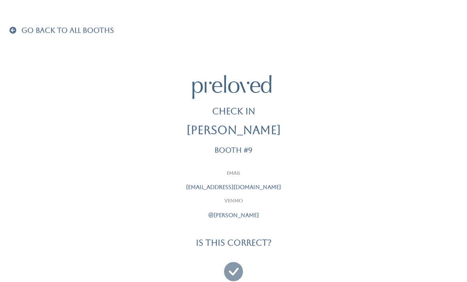
click at [233, 265] on icon at bounding box center [233, 268] width 19 height 27
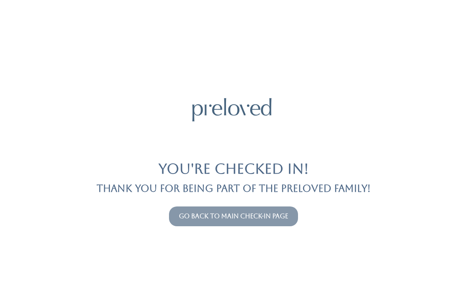
click at [254, 215] on link "Go back to main check-in page" at bounding box center [233, 216] width 109 height 8
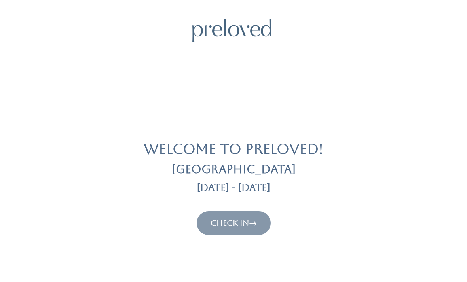
click at [252, 221] on icon at bounding box center [253, 222] width 8 height 9
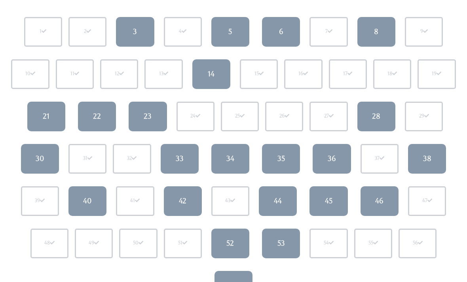
scroll to position [87, 0]
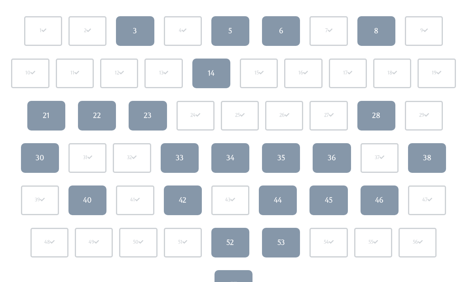
click at [233, 161] on div "34" at bounding box center [230, 158] width 8 height 10
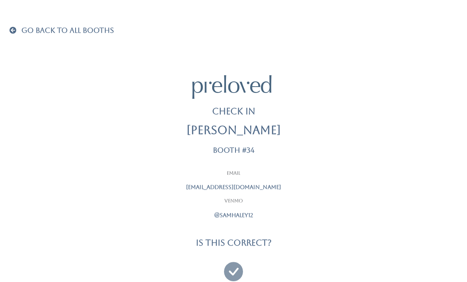
click at [234, 254] on link at bounding box center [233, 268] width 19 height 29
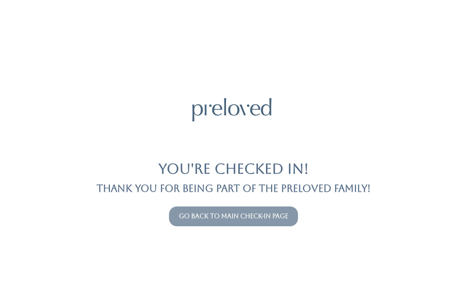
click at [254, 213] on link "Go back to main check-in page" at bounding box center [233, 216] width 109 height 8
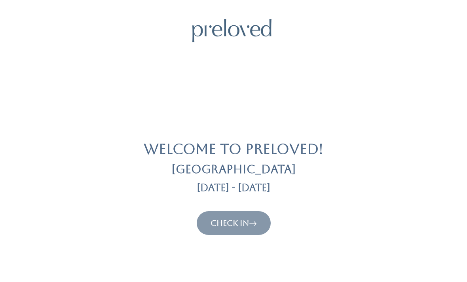
click at [254, 222] on icon at bounding box center [253, 222] width 8 height 9
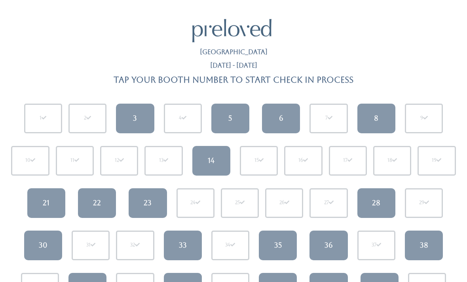
click at [372, 116] on link "8" at bounding box center [376, 119] width 38 height 30
click at [374, 123] on div "8" at bounding box center [376, 118] width 4 height 10
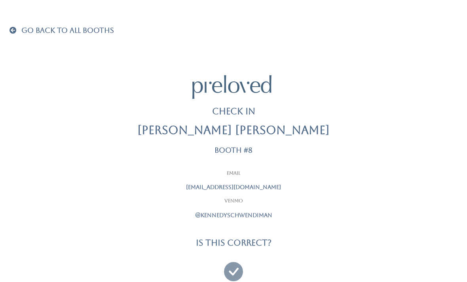
scroll to position [25, 0]
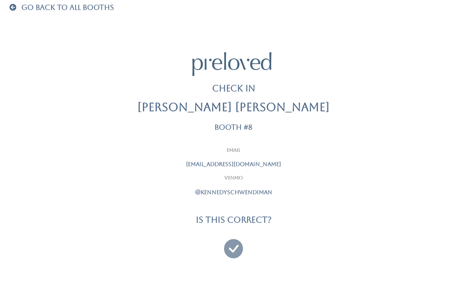
click at [227, 234] on icon at bounding box center [233, 245] width 19 height 27
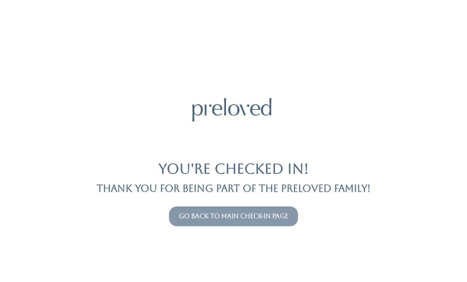
click at [262, 218] on link "Go back to main check-in page" at bounding box center [233, 216] width 109 height 8
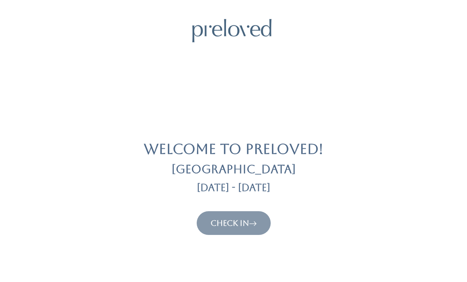
click at [243, 222] on link "Check In" at bounding box center [233, 222] width 46 height 9
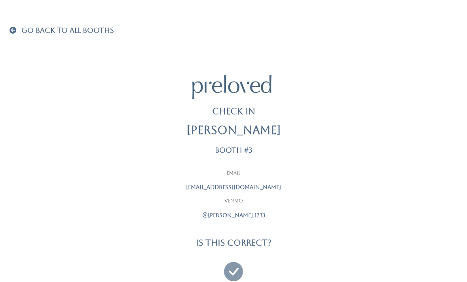
scroll to position [25, 0]
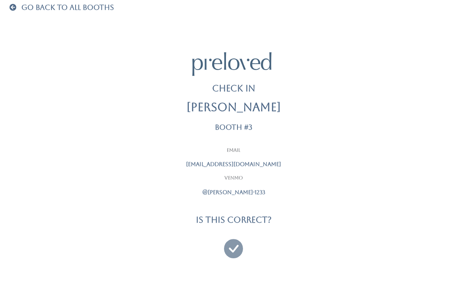
click at [227, 248] on icon at bounding box center [233, 245] width 19 height 27
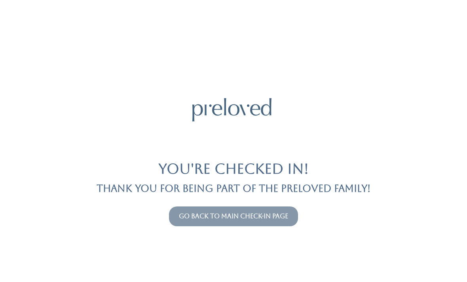
click at [191, 220] on link "Go back to main check-in page" at bounding box center [233, 216] width 109 height 8
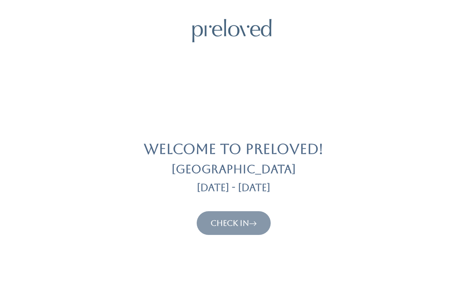
click at [218, 225] on link "Check In" at bounding box center [233, 222] width 46 height 9
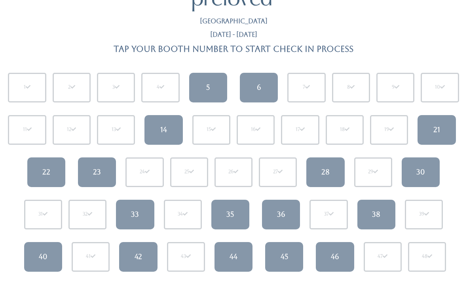
scroll to position [36, 0]
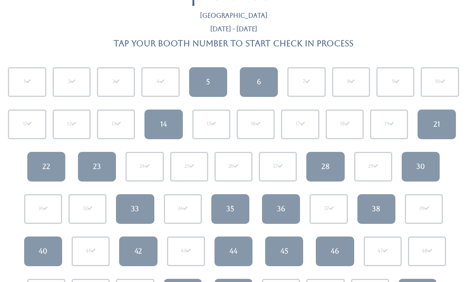
click at [38, 166] on link "22" at bounding box center [46, 167] width 38 height 30
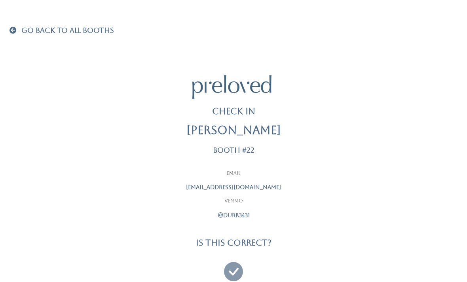
scroll to position [25, 0]
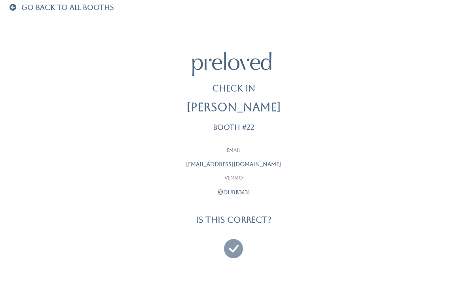
click at [232, 246] on icon at bounding box center [233, 245] width 19 height 27
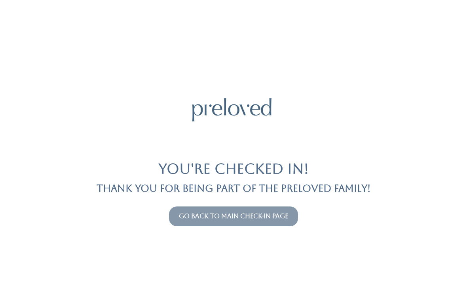
click at [198, 218] on link "Go back to main check-in page" at bounding box center [233, 216] width 109 height 8
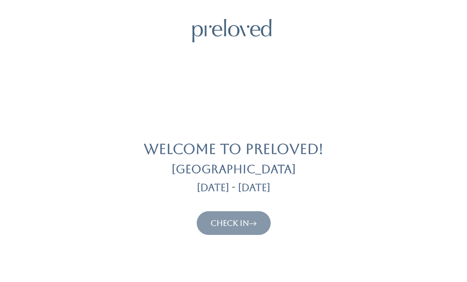
click at [258, 233] on button "Check In" at bounding box center [234, 223] width 74 height 24
click at [255, 227] on icon at bounding box center [253, 222] width 8 height 9
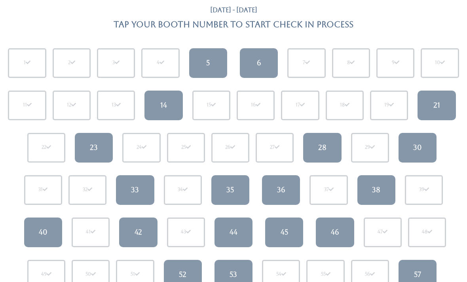
scroll to position [71, 0]
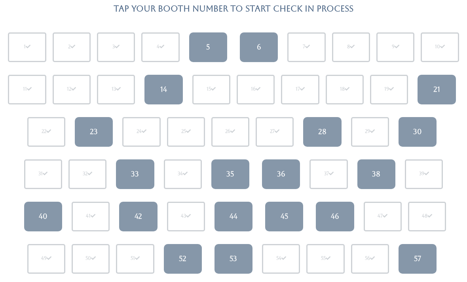
click at [373, 174] on div "38" at bounding box center [376, 174] width 8 height 10
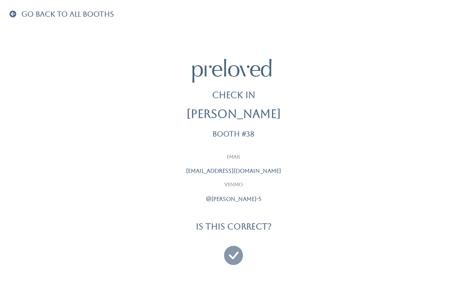
scroll to position [25, 0]
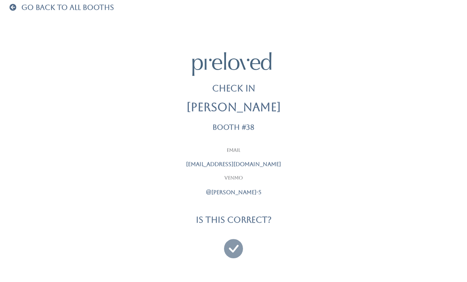
click at [234, 246] on icon at bounding box center [233, 245] width 19 height 27
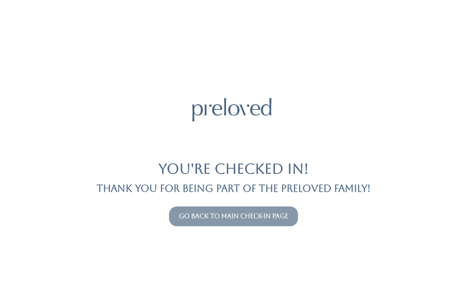
click at [252, 212] on link "Go back to main check-in page" at bounding box center [233, 216] width 109 height 8
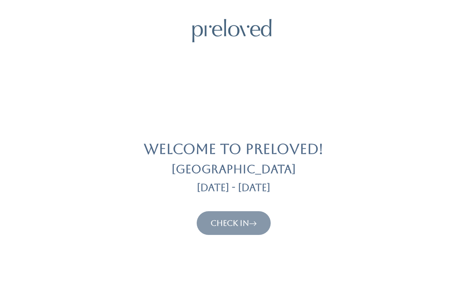
click at [244, 233] on button "Check In" at bounding box center [234, 223] width 74 height 24
click at [246, 225] on link "Check In" at bounding box center [233, 222] width 46 height 9
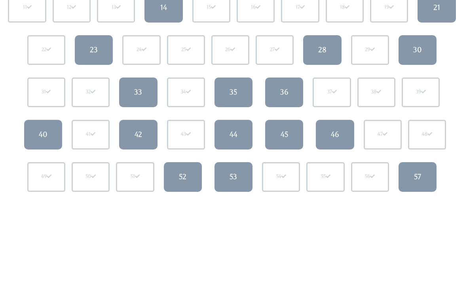
scroll to position [152, 0]
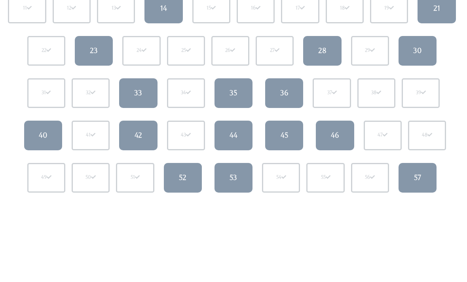
click at [288, 81] on link "36" at bounding box center [284, 94] width 38 height 30
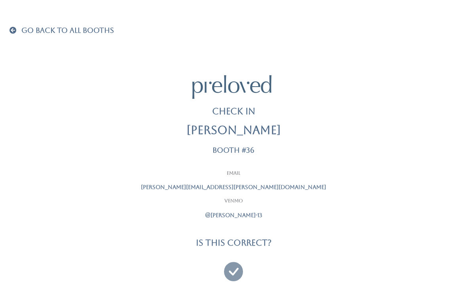
scroll to position [25, 0]
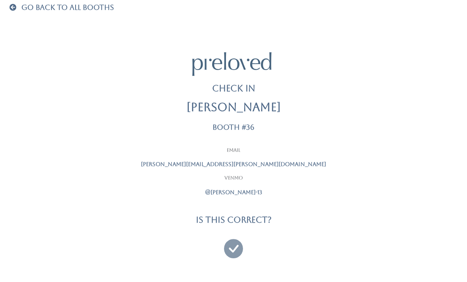
click at [231, 241] on icon at bounding box center [233, 245] width 19 height 27
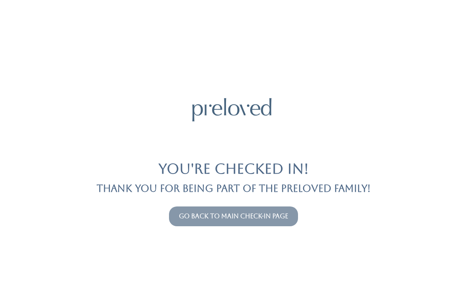
click at [245, 212] on link "Go back to main check-in page" at bounding box center [233, 216] width 109 height 8
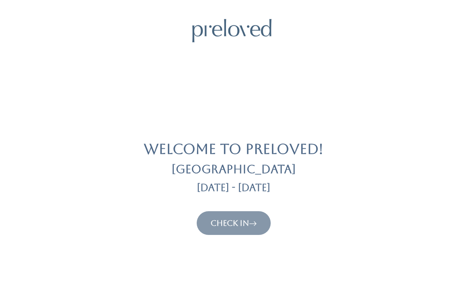
click at [237, 225] on link "Check In" at bounding box center [233, 222] width 46 height 9
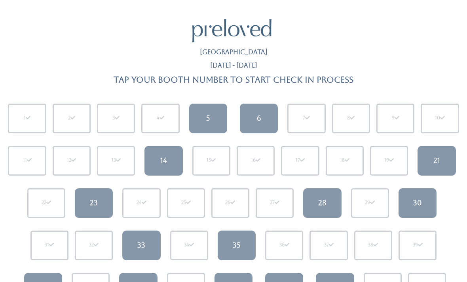
click at [140, 244] on div "33" at bounding box center [141, 245] width 8 height 10
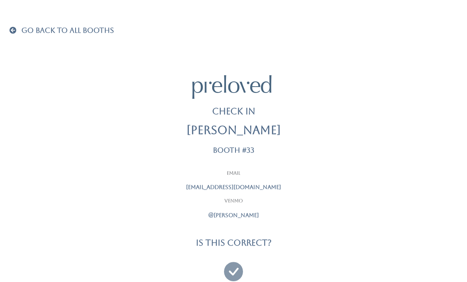
click at [233, 267] on icon at bounding box center [233, 268] width 19 height 27
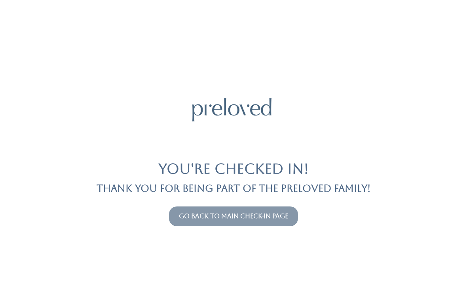
click at [260, 213] on link "Go back to main check-in page" at bounding box center [233, 216] width 109 height 8
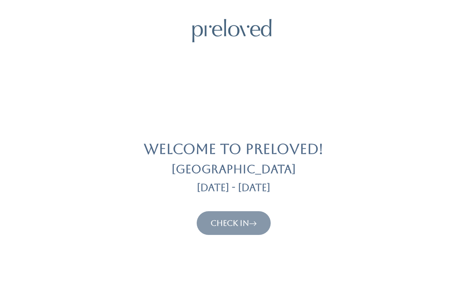
click at [239, 221] on link "Check In" at bounding box center [233, 222] width 46 height 9
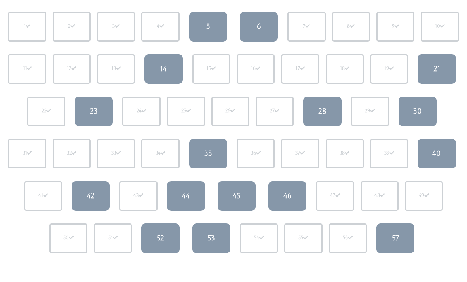
scroll to position [92, 0]
click at [195, 198] on link "44" at bounding box center [186, 196] width 38 height 30
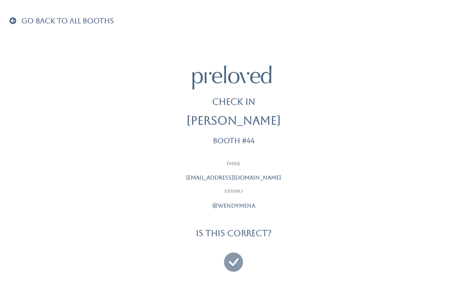
scroll to position [19, 0]
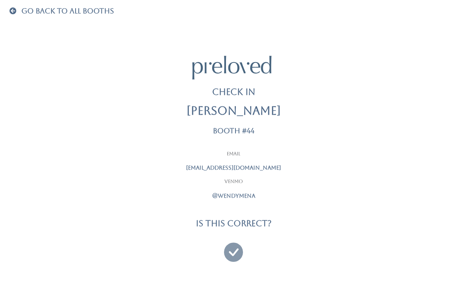
click at [230, 253] on icon at bounding box center [233, 248] width 19 height 27
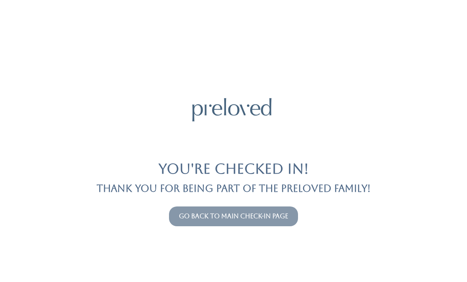
click at [217, 212] on link "Go back to main check-in page" at bounding box center [233, 216] width 109 height 8
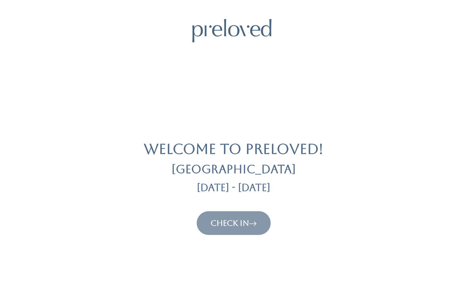
click at [239, 225] on link "Check In" at bounding box center [233, 222] width 46 height 9
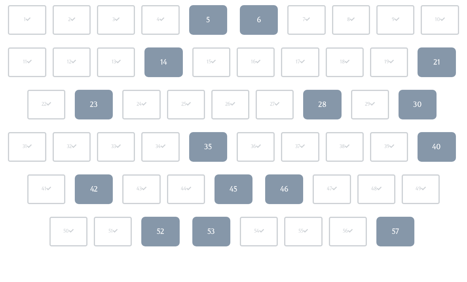
scroll to position [98, 0]
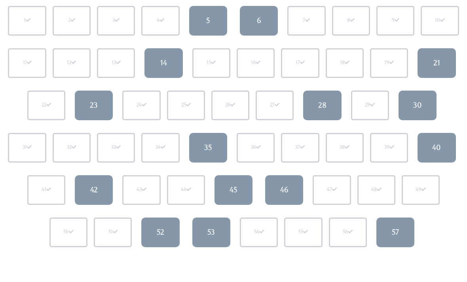
click at [82, 108] on link "23" at bounding box center [94, 106] width 38 height 30
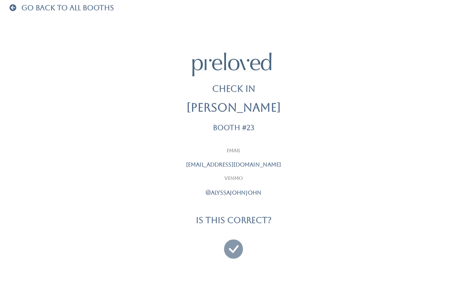
scroll to position [23, 0]
click at [231, 245] on icon at bounding box center [233, 245] width 19 height 27
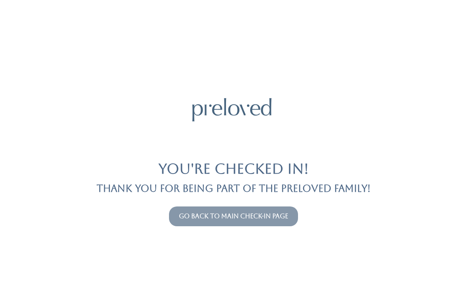
click at [271, 214] on link "Go back to main check-in page" at bounding box center [233, 216] width 109 height 8
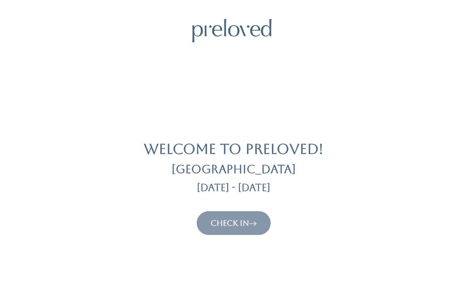
click at [206, 223] on button "Check In" at bounding box center [234, 223] width 74 height 24
click at [211, 220] on link "Check In" at bounding box center [233, 222] width 46 height 9
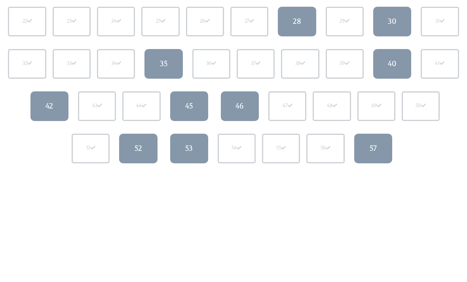
scroll to position [179, 0]
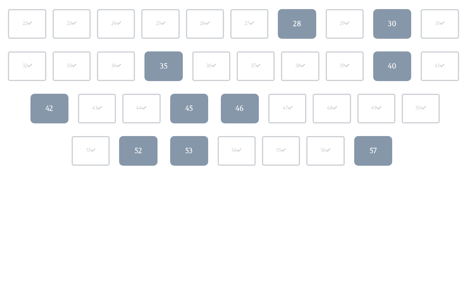
click at [305, 26] on link "28" at bounding box center [297, 24] width 38 height 30
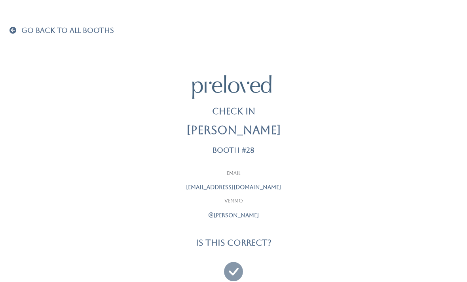
scroll to position [25, 0]
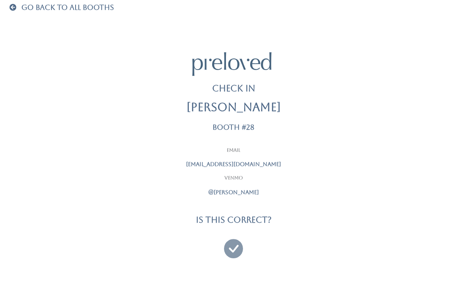
click at [233, 232] on link at bounding box center [233, 245] width 19 height 29
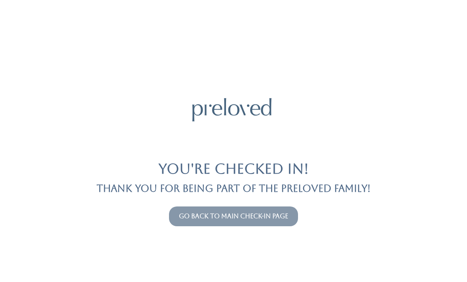
click at [180, 217] on link "Go back to main check-in page" at bounding box center [233, 216] width 109 height 8
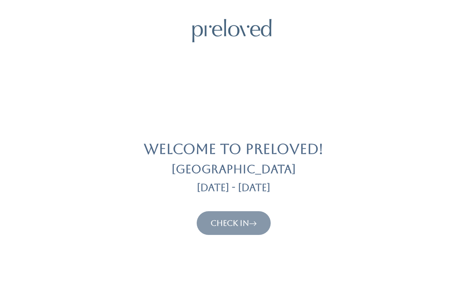
click at [206, 215] on button "Check In" at bounding box center [234, 223] width 74 height 24
click at [235, 222] on link "Check In" at bounding box center [233, 222] width 46 height 9
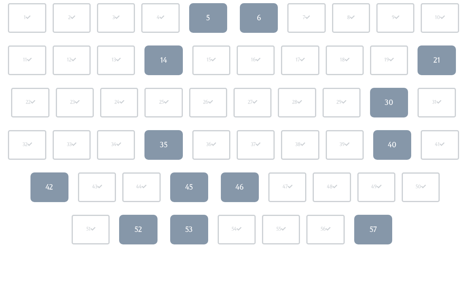
scroll to position [112, 0]
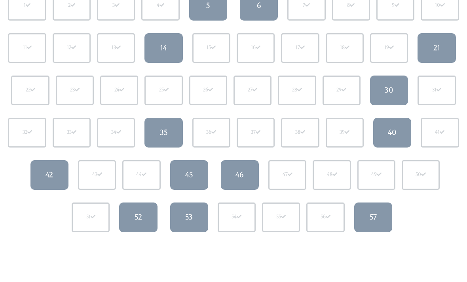
click at [394, 134] on div "40" at bounding box center [392, 133] width 9 height 10
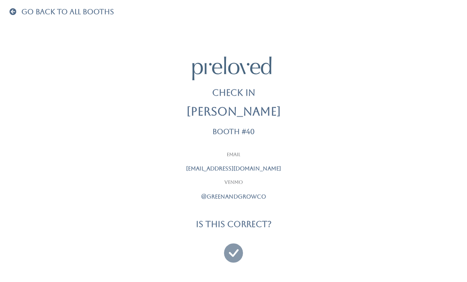
scroll to position [20, 0]
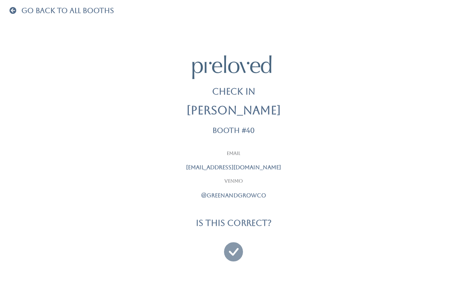
click at [237, 248] on icon at bounding box center [233, 248] width 19 height 27
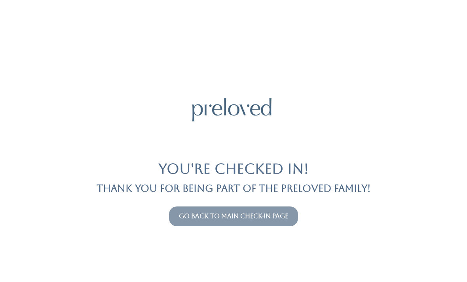
click at [189, 219] on link "Go back to main check-in page" at bounding box center [233, 216] width 109 height 8
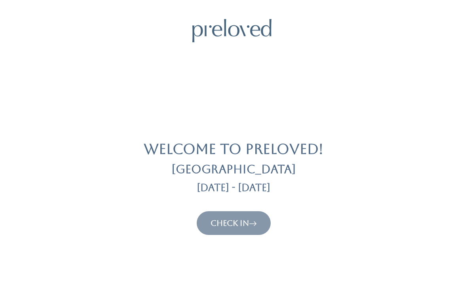
click at [193, 212] on div "Check In" at bounding box center [233, 223] width 448 height 24
click at [217, 227] on link "Check In" at bounding box center [233, 222] width 46 height 9
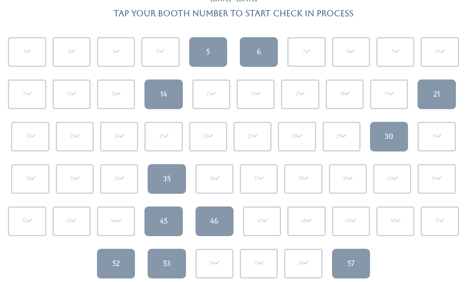
scroll to position [63, 0]
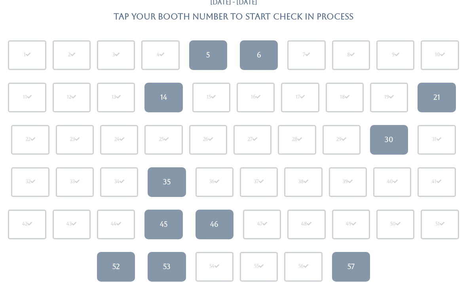
click at [342, 280] on link "57" at bounding box center [351, 267] width 38 height 30
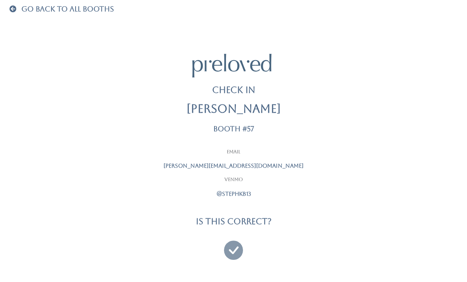
scroll to position [25, 0]
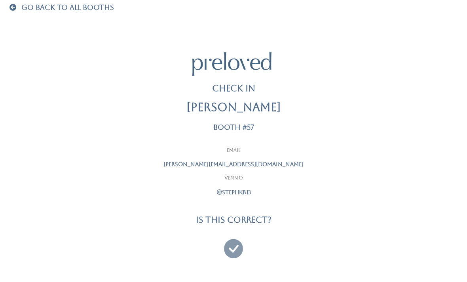
click at [231, 243] on icon at bounding box center [233, 245] width 19 height 27
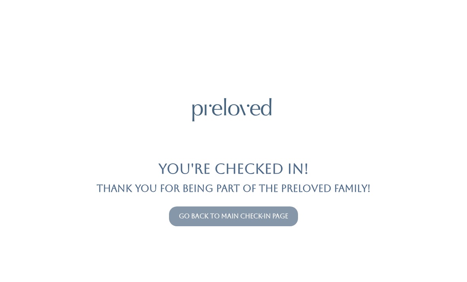
click at [190, 210] on button "Go back to main check-in page" at bounding box center [233, 217] width 129 height 20
click at [196, 217] on link "Go back to main check-in page" at bounding box center [233, 216] width 109 height 8
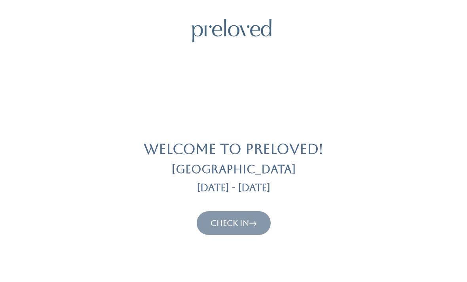
click at [218, 220] on link "Check In" at bounding box center [233, 222] width 46 height 9
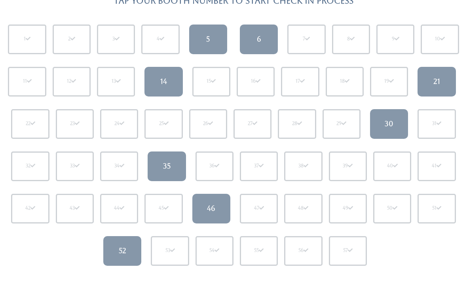
scroll to position [79, 0]
click at [164, 185] on div "1 2 3 4 5 6 7 8 9 10 11" at bounding box center [233, 145] width 457 height 254
click at [165, 165] on div "35" at bounding box center [167, 166] width 8 height 10
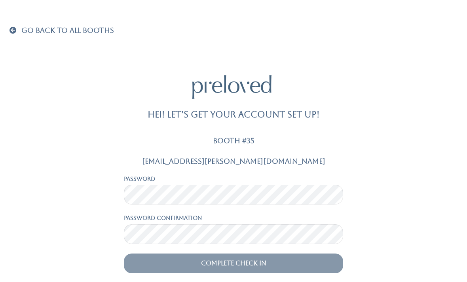
click at [18, 28] on span at bounding box center [14, 30] width 10 height 7
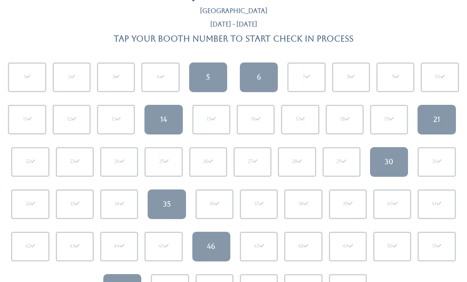
scroll to position [54, 0]
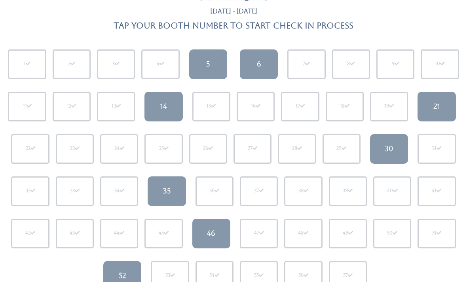
click at [165, 201] on link "35" at bounding box center [167, 192] width 38 height 30
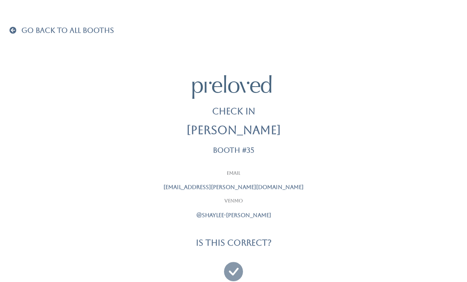
scroll to position [25, 0]
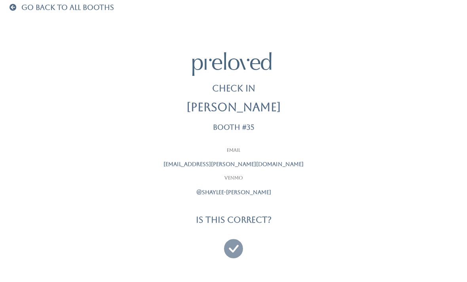
click at [239, 246] on icon at bounding box center [233, 245] width 19 height 27
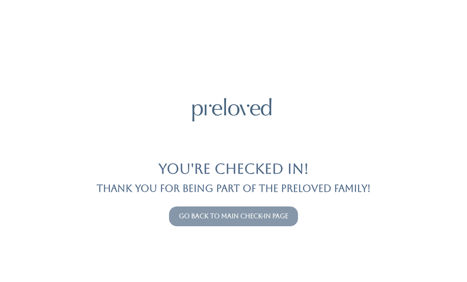
click at [281, 212] on link "Go back to main check-in page" at bounding box center [233, 216] width 109 height 8
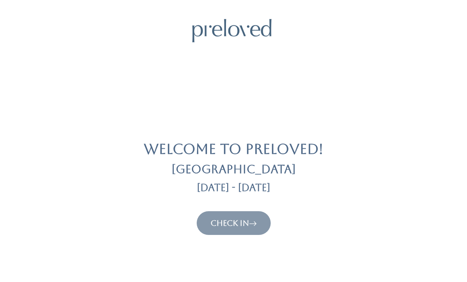
click at [247, 224] on link "Check In" at bounding box center [233, 222] width 46 height 9
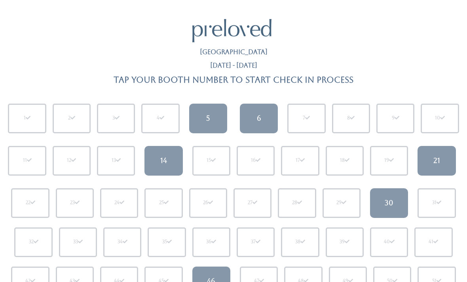
click at [433, 169] on link "21" at bounding box center [436, 161] width 38 height 30
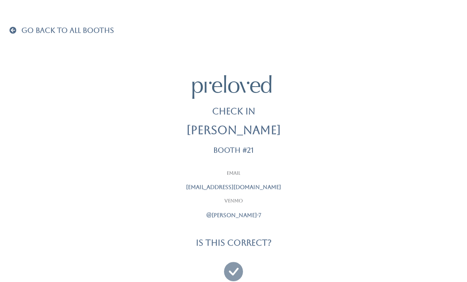
click at [230, 265] on icon at bounding box center [233, 268] width 19 height 27
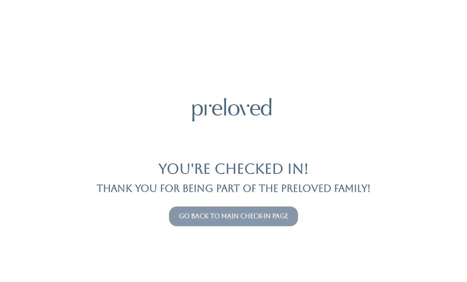
click at [267, 220] on link "Go back to main check-in page" at bounding box center [233, 216] width 109 height 8
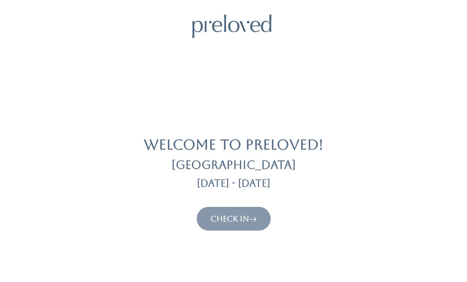
scroll to position [8, 0]
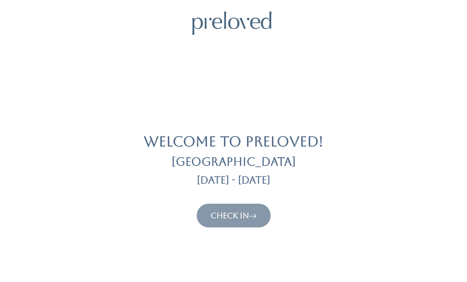
click at [247, 214] on link "Check In" at bounding box center [233, 215] width 46 height 9
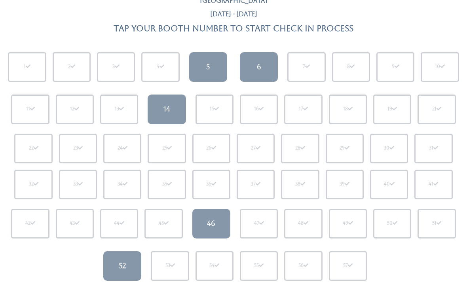
scroll to position [53, 0]
